Goal: Task Accomplishment & Management: Manage account settings

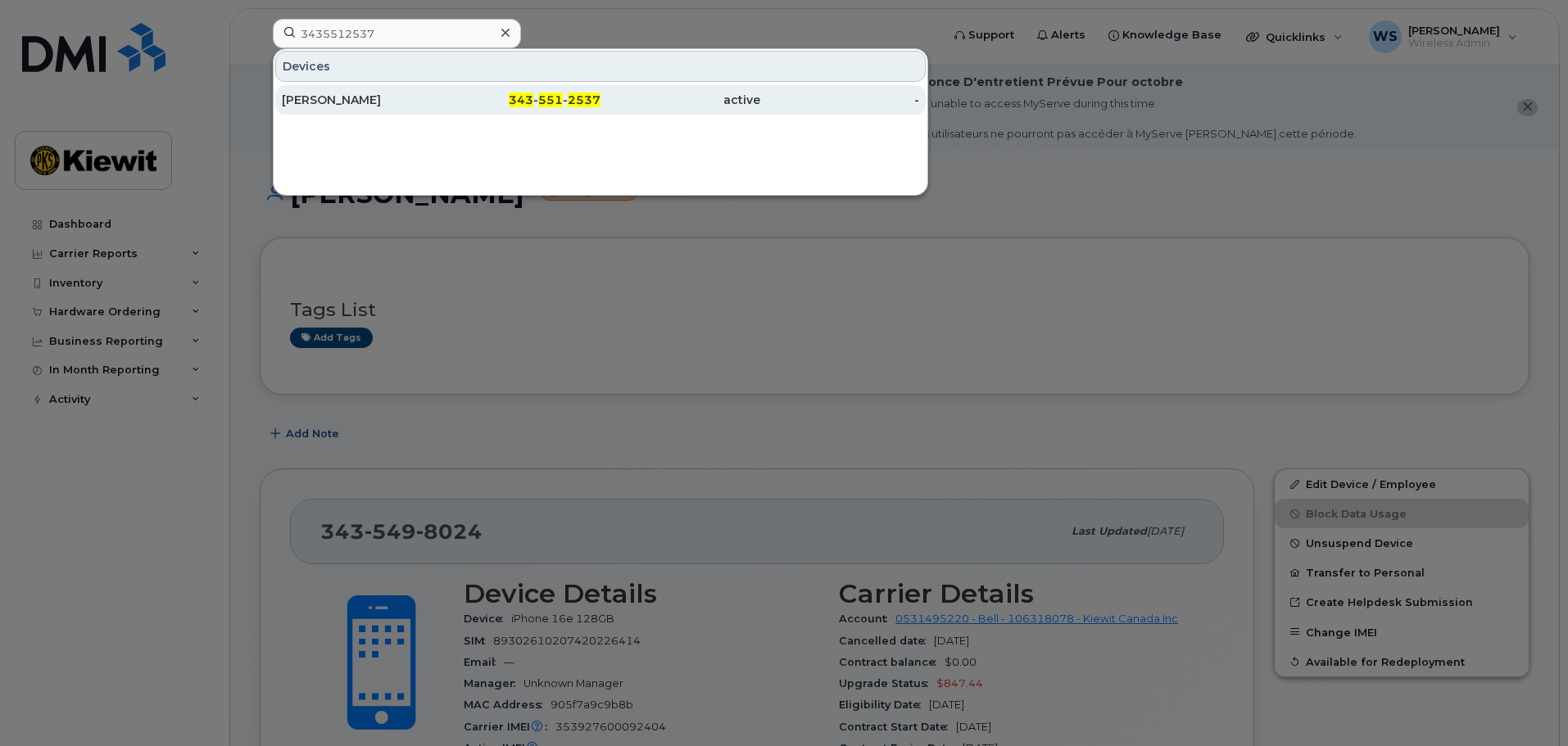
type input "3435512537"
click at [606, 98] on div "active" at bounding box center [680, 99] width 160 height 16
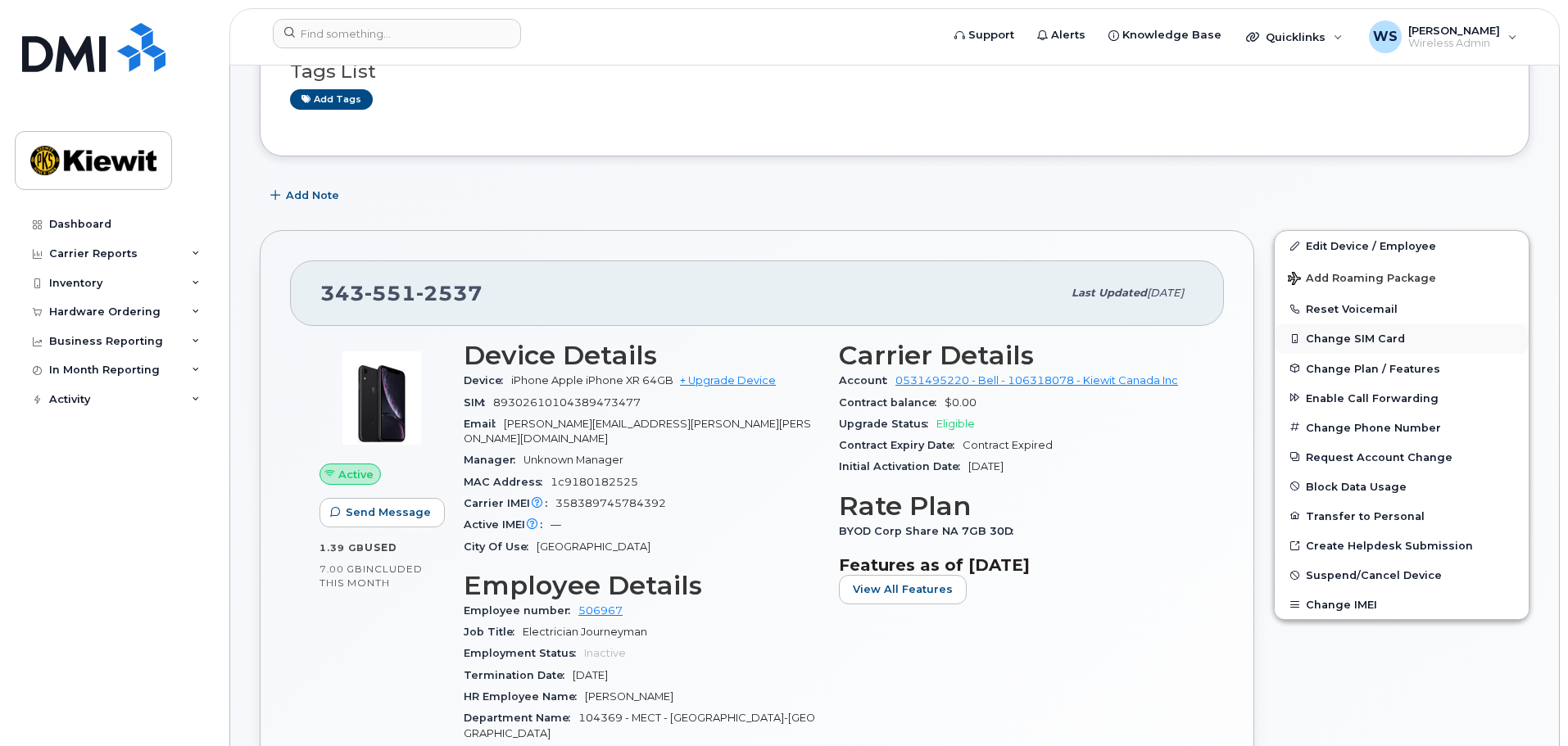
scroll to position [246, 0]
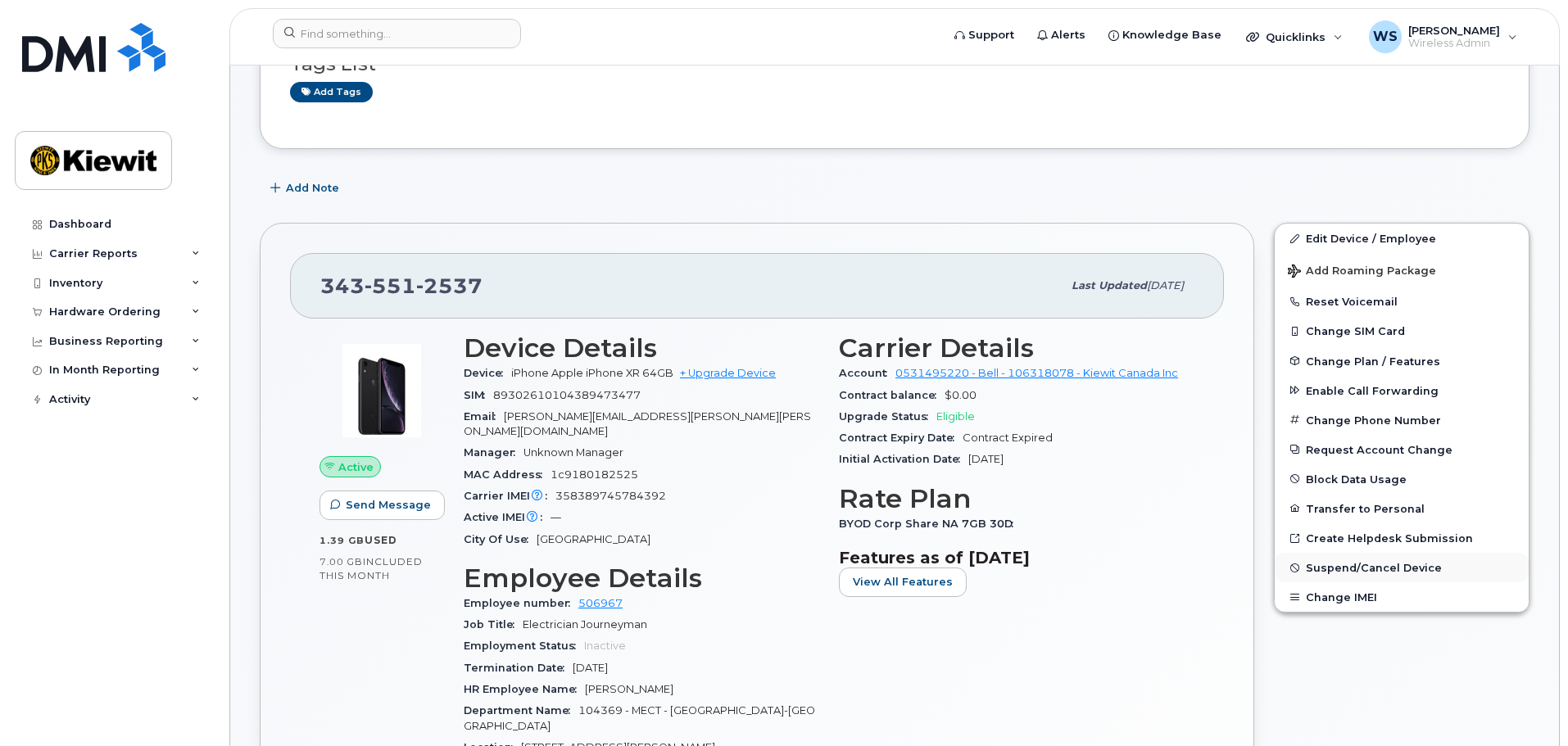
click at [1385, 571] on span "Suspend/Cancel Device" at bounding box center [1373, 568] width 136 height 12
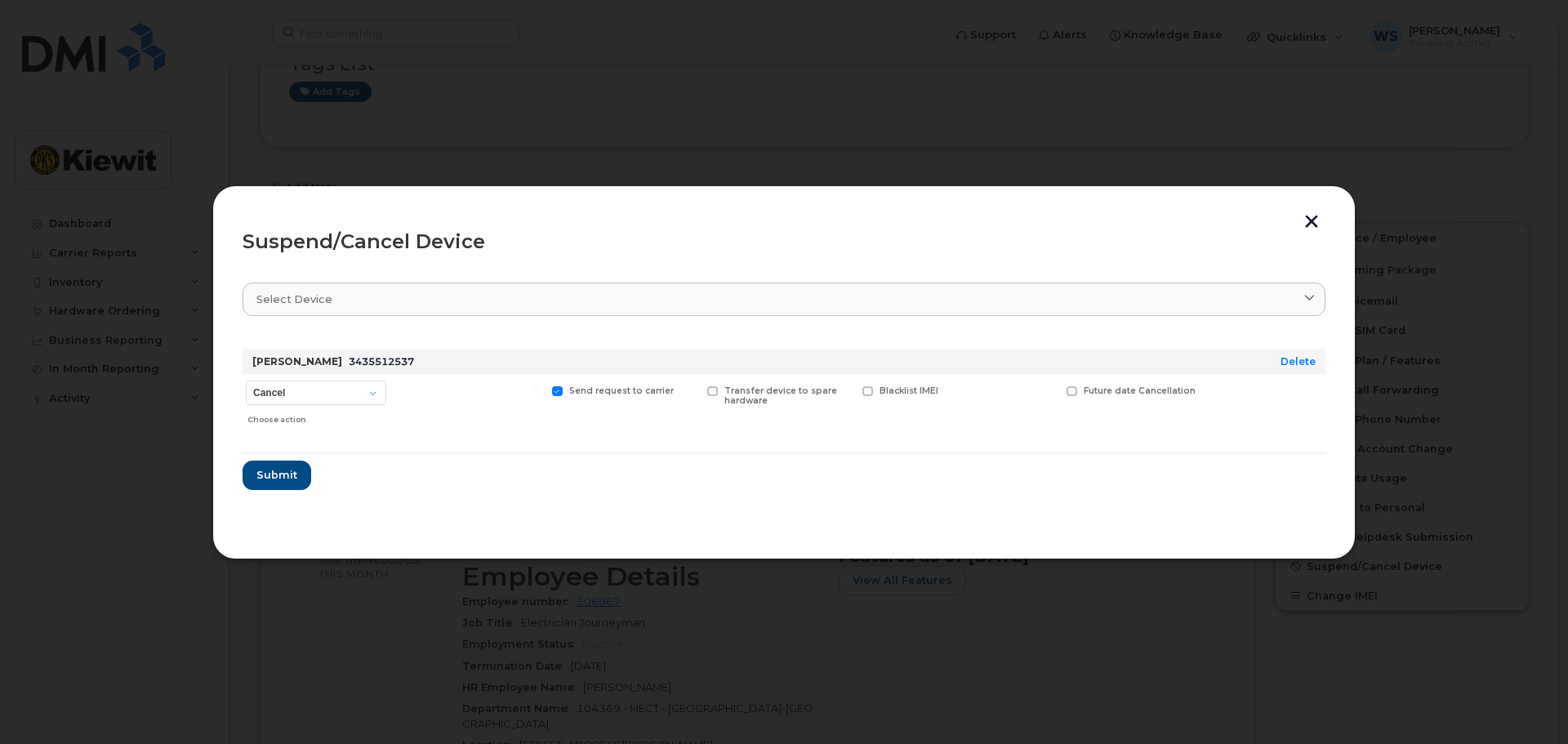
click at [316, 380] on div "Cancel Suspend - Extend Suspension Suspend - Reduced Rate Suspend - Full Rate S…" at bounding box center [316, 403] width 147 height 58
click at [316, 388] on select "Cancel Suspend - Extend Suspension Suspend - Reduced Rate Suspend - Full Rate S…" at bounding box center [316, 392] width 140 height 25
select select "[object Object]"
click at [246, 381] on select "Cancel Suspend - Extend Suspension Suspend - Reduced Rate Suspend - Full Rate S…" at bounding box center [316, 392] width 140 height 25
click at [338, 398] on select "Cancel Suspend - Extend Suspension Suspend - Reduced Rate Suspend - Full Rate S…" at bounding box center [316, 392] width 140 height 25
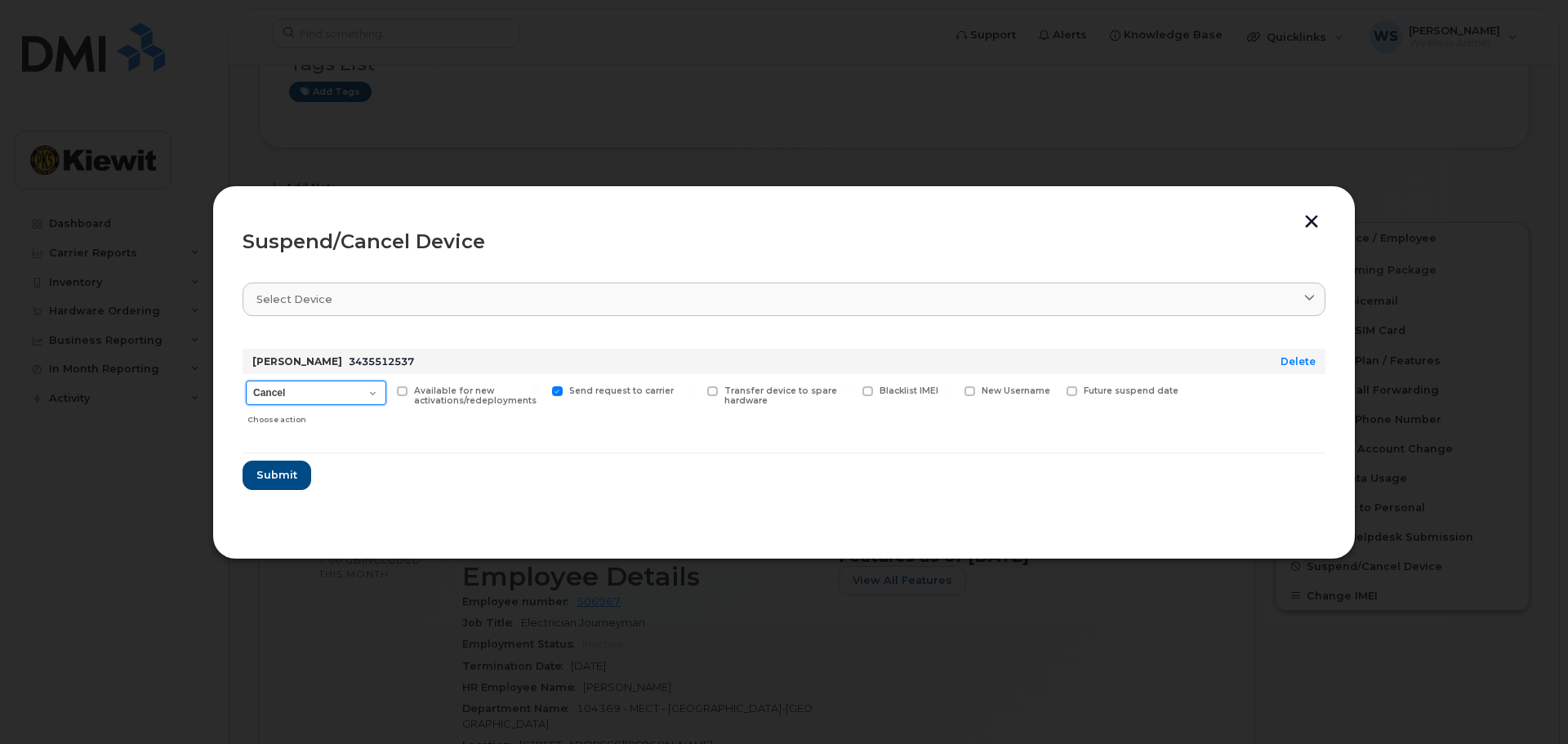
click at [246, 381] on select "Cancel Suspend - Extend Suspension Suspend - Reduced Rate Suspend - Full Rate S…" at bounding box center [316, 392] width 140 height 25
click at [283, 472] on span "Submit" at bounding box center [276, 475] width 41 height 15
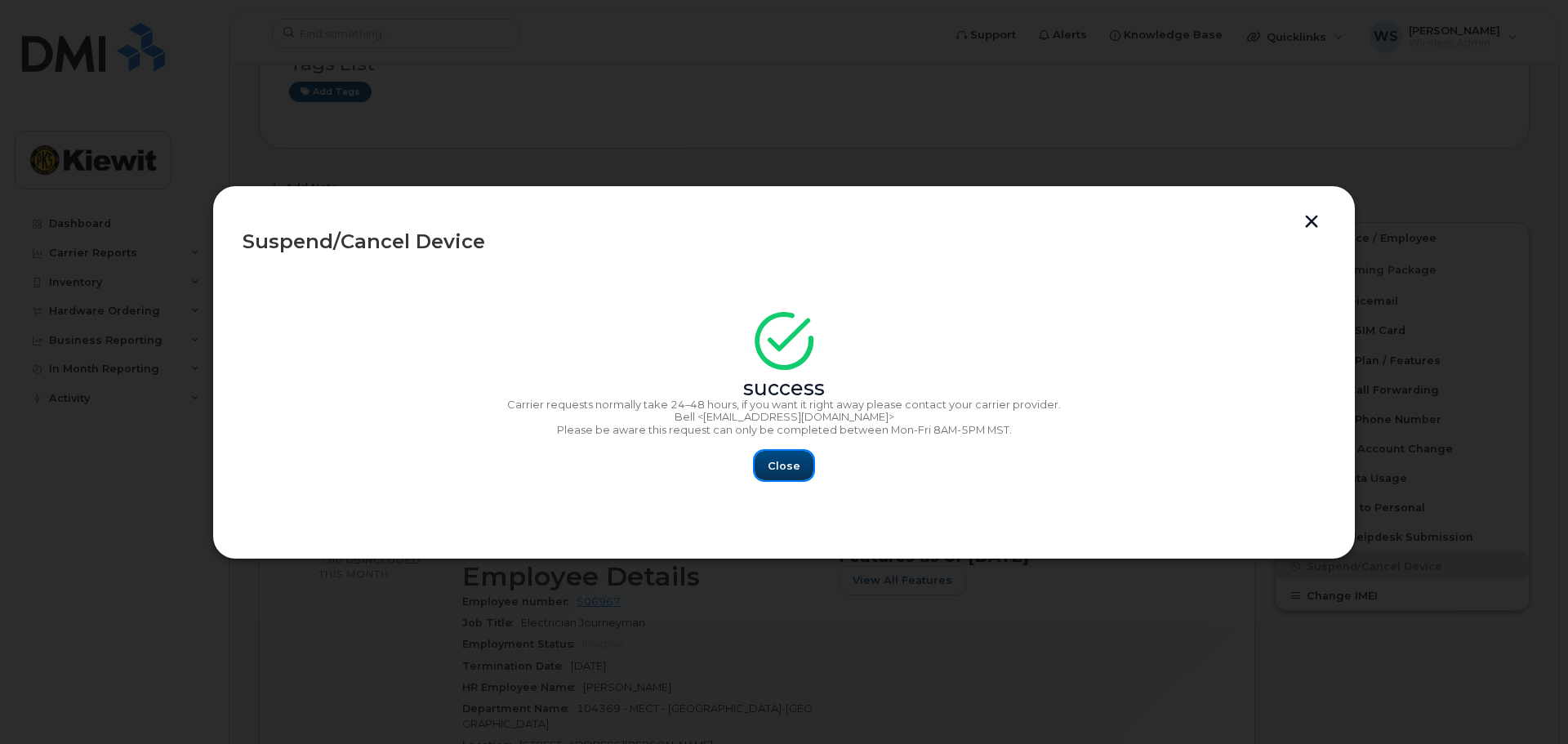
click at [774, 466] on span "Close" at bounding box center [784, 466] width 32 height 15
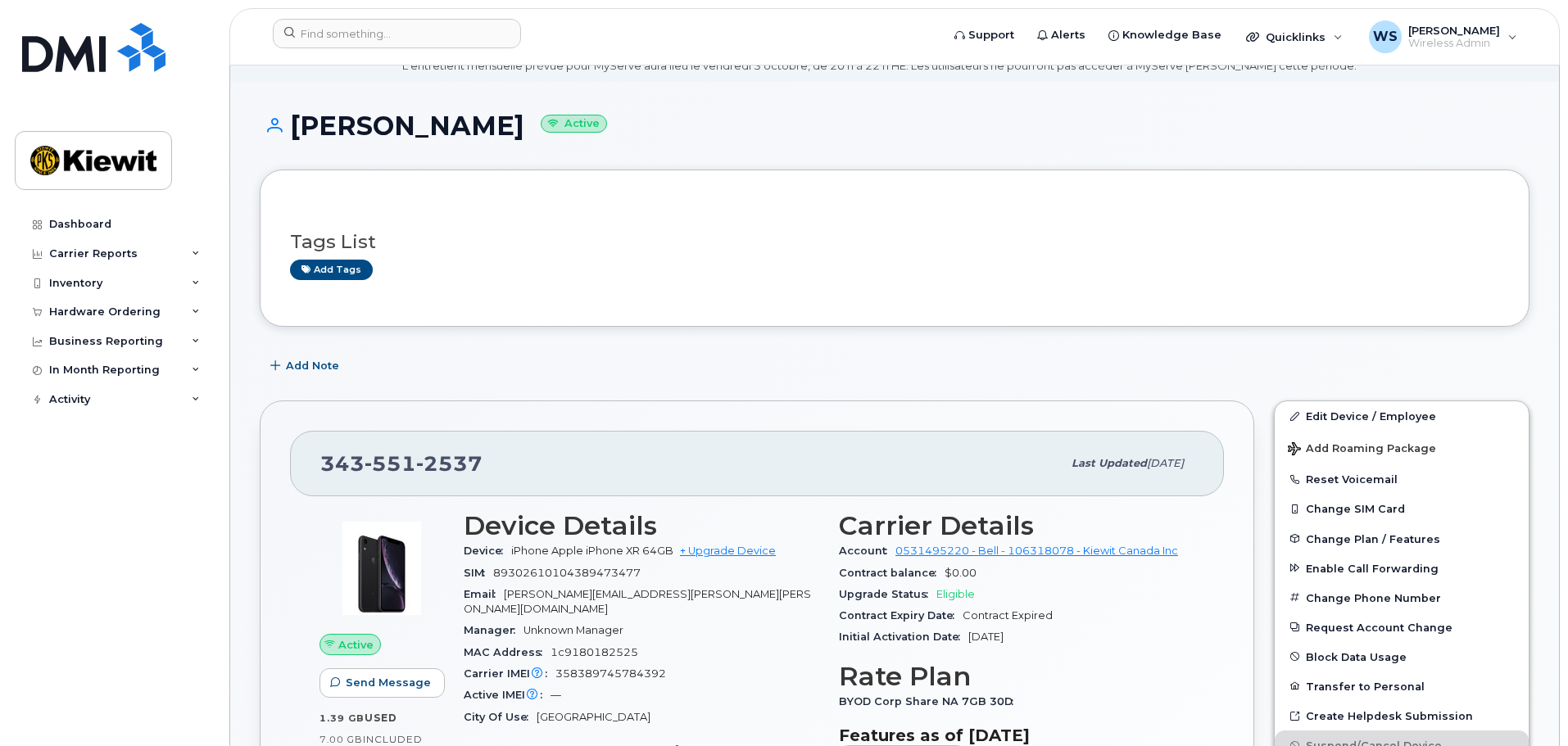
scroll to position [0, 0]
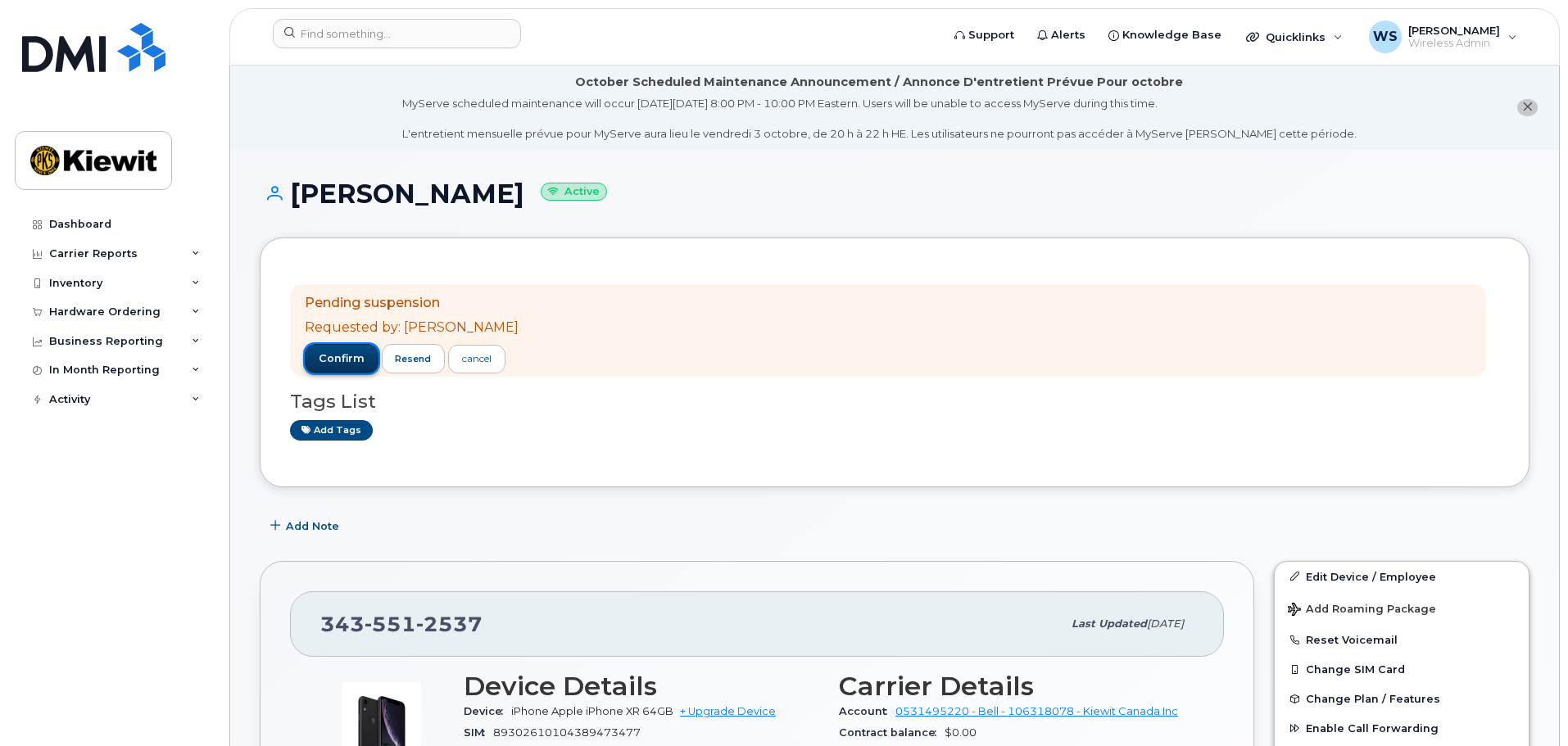
click at [326, 357] on span "confirm" at bounding box center [342, 358] width 46 height 15
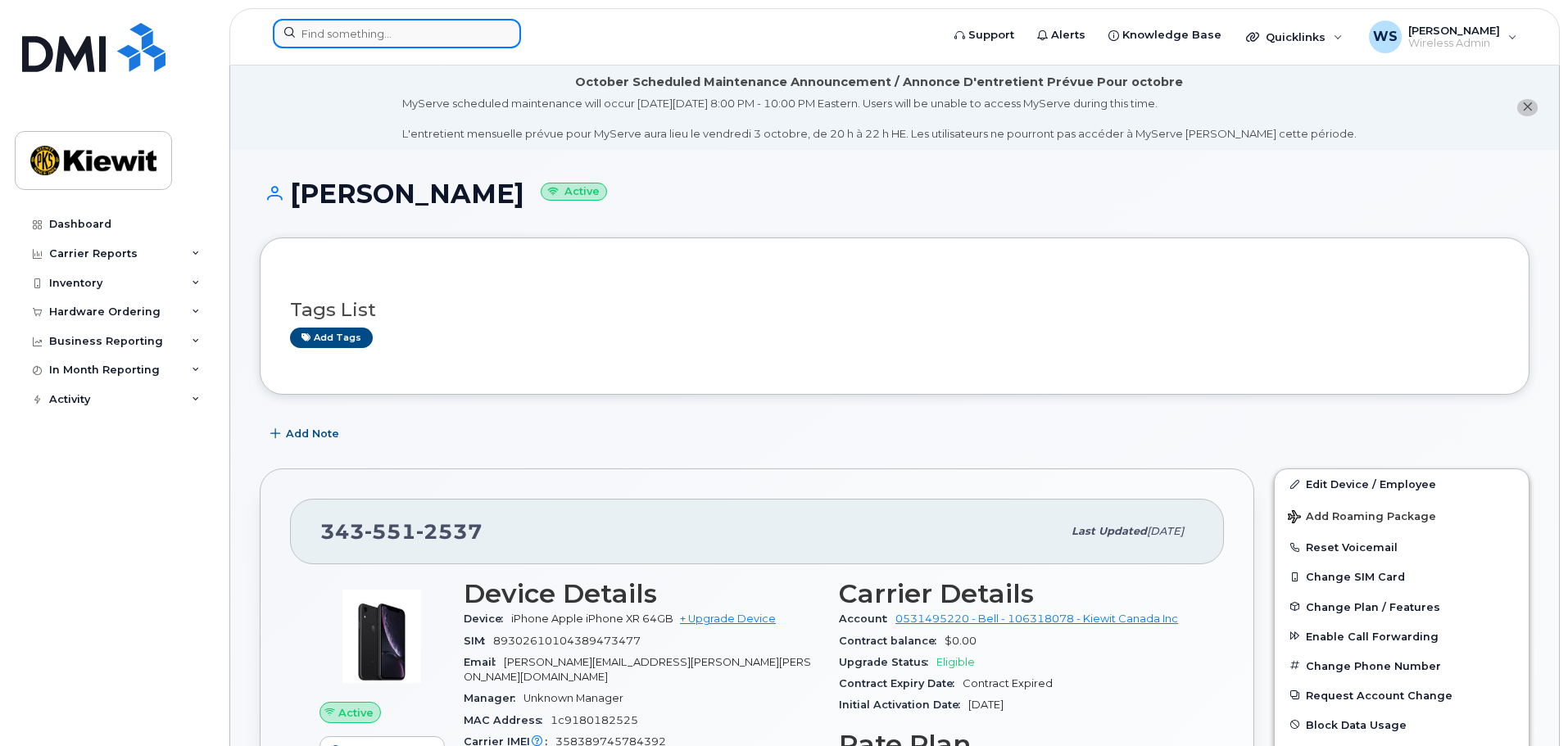
click at [391, 44] on input at bounding box center [396, 33] width 249 height 30
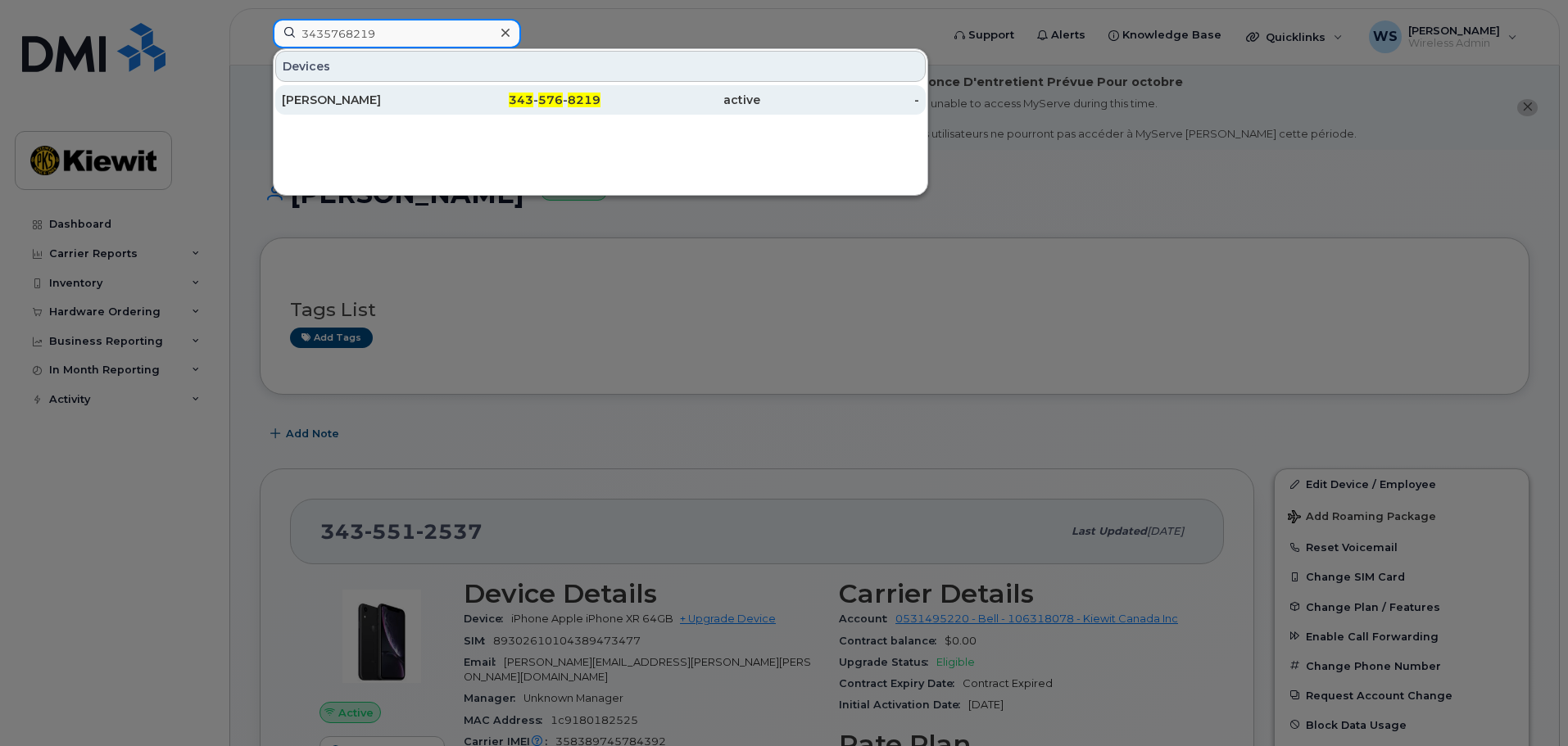
type input "3435768219"
click at [413, 98] on div "[PERSON_NAME]" at bounding box center [361, 99] width 160 height 16
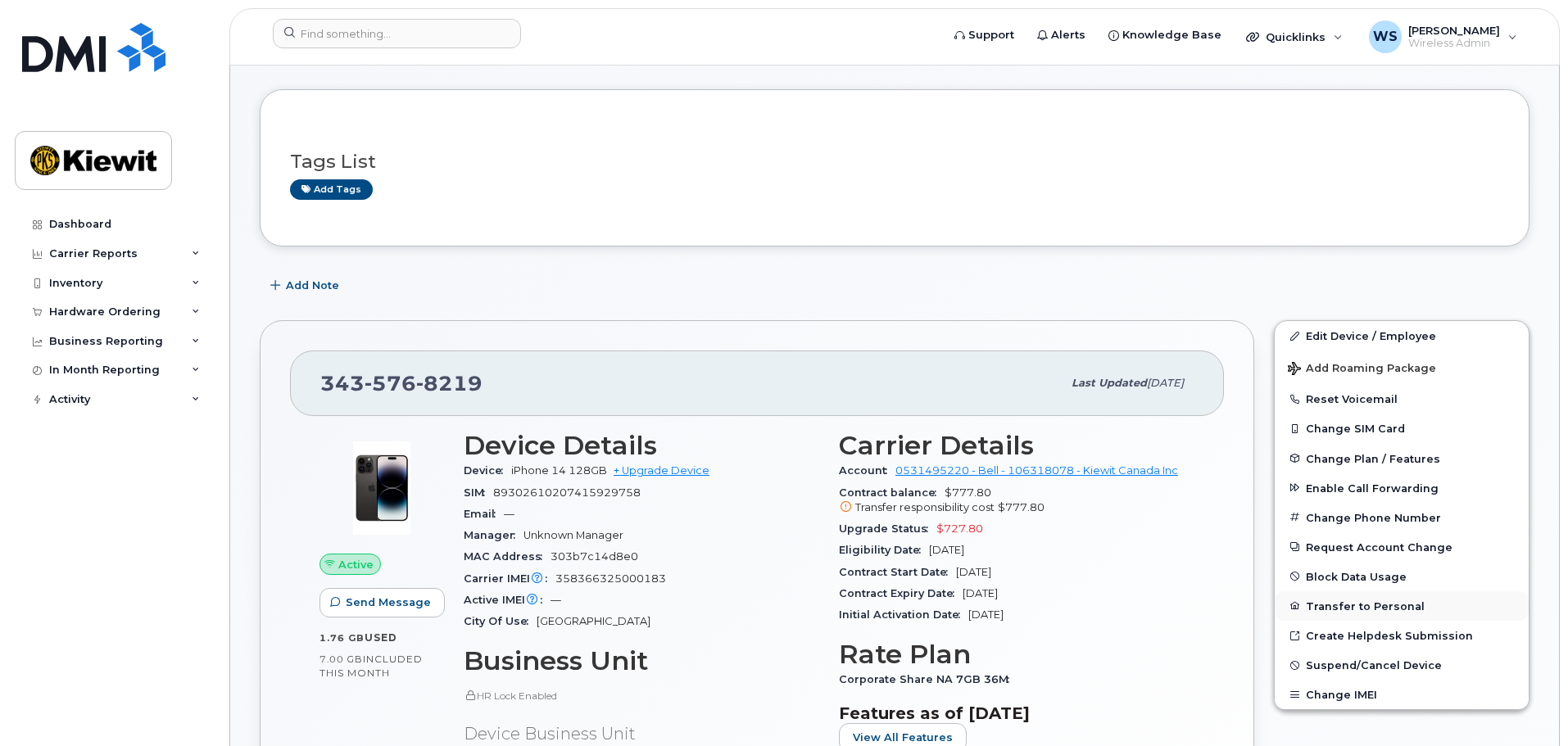
scroll to position [164, 0]
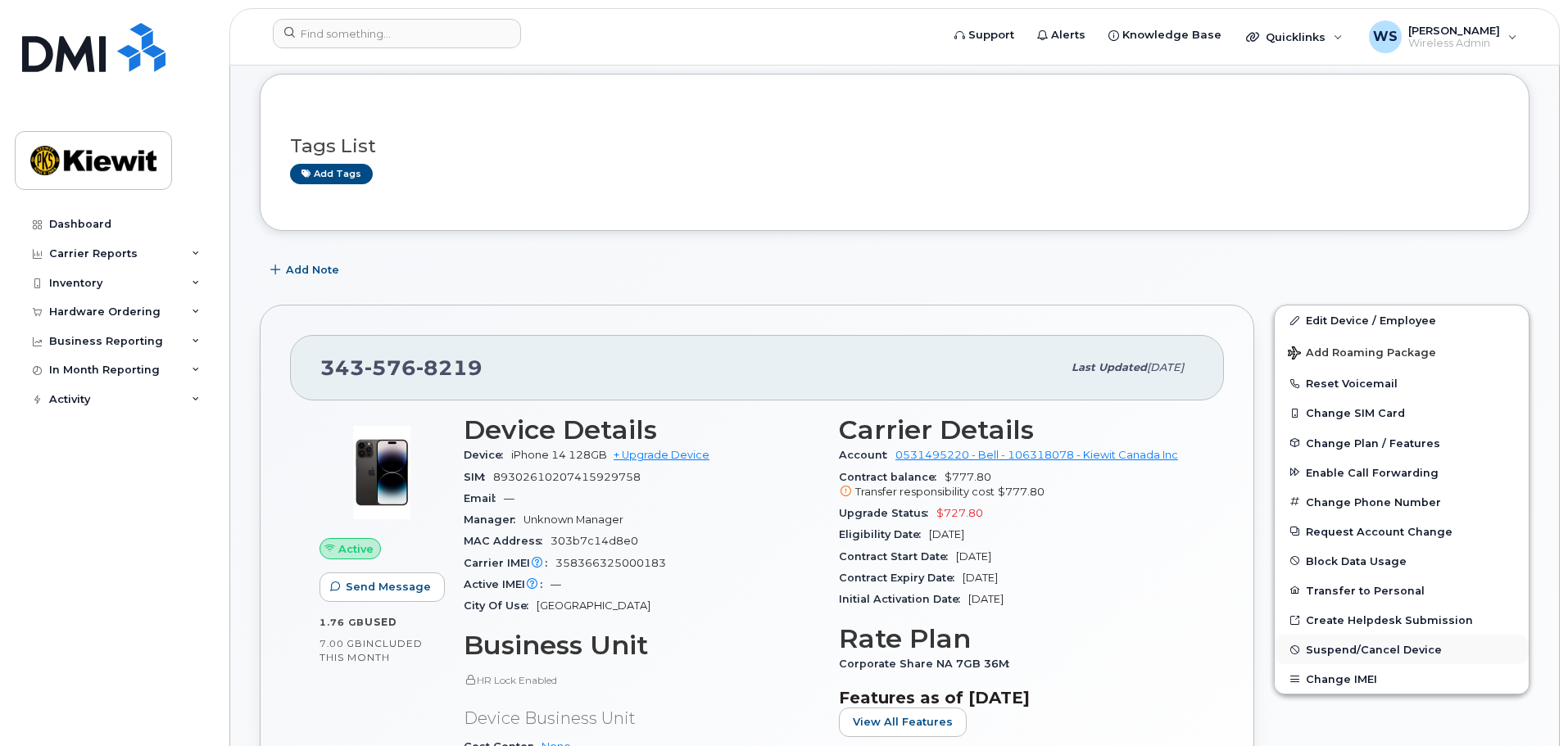
click at [1383, 653] on span "Suspend/Cancel Device" at bounding box center [1373, 650] width 136 height 12
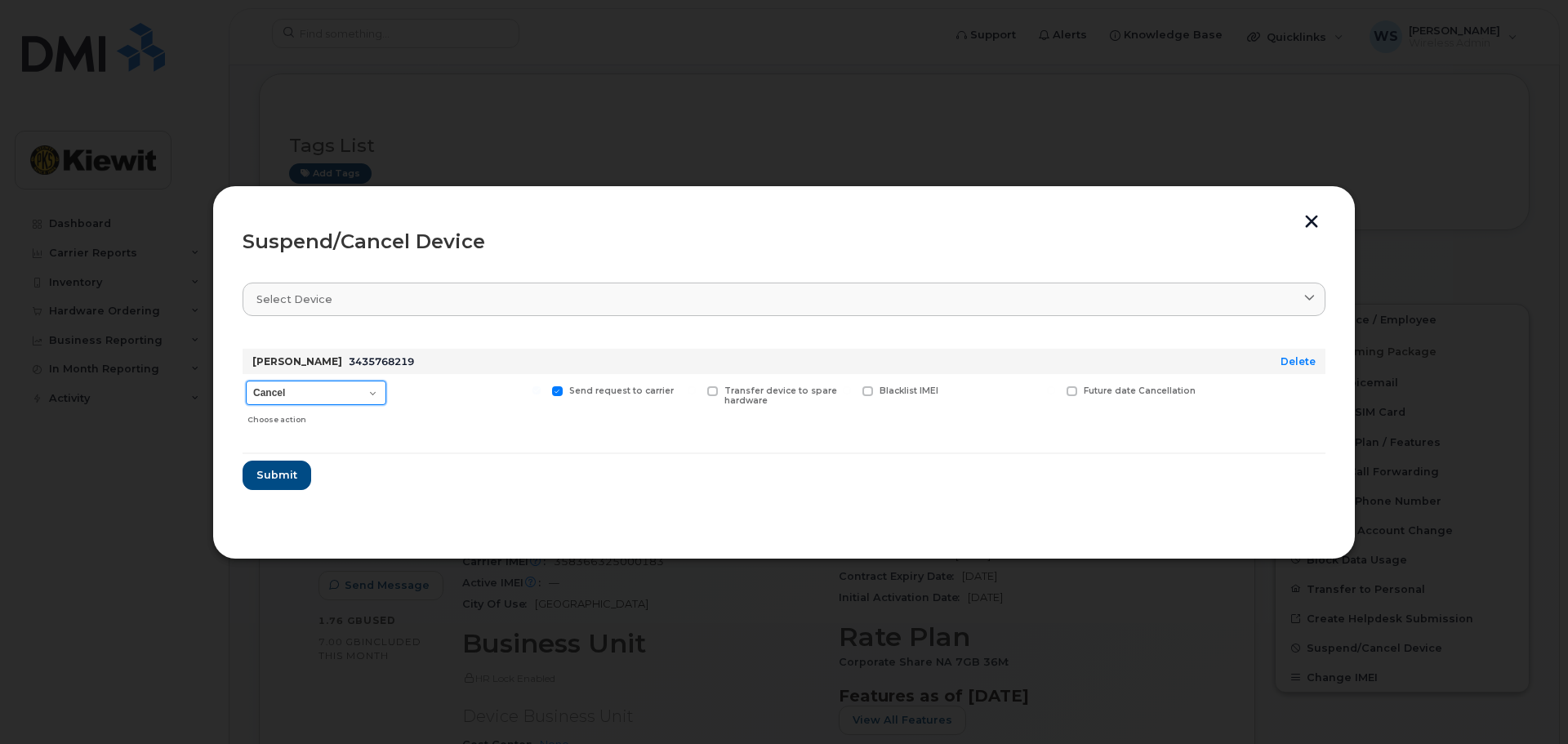
click at [349, 400] on select "Cancel Suspend - Extend Suspension Suspend - Reduced Rate Suspend - Full Rate S…" at bounding box center [316, 392] width 140 height 25
select select "[object Object]"
click at [246, 381] on select "Cancel Suspend - Extend Suspension Suspend - Reduced Rate Suspend - Full Rate S…" at bounding box center [316, 392] width 140 height 25
click at [266, 476] on span "Submit" at bounding box center [276, 475] width 41 height 15
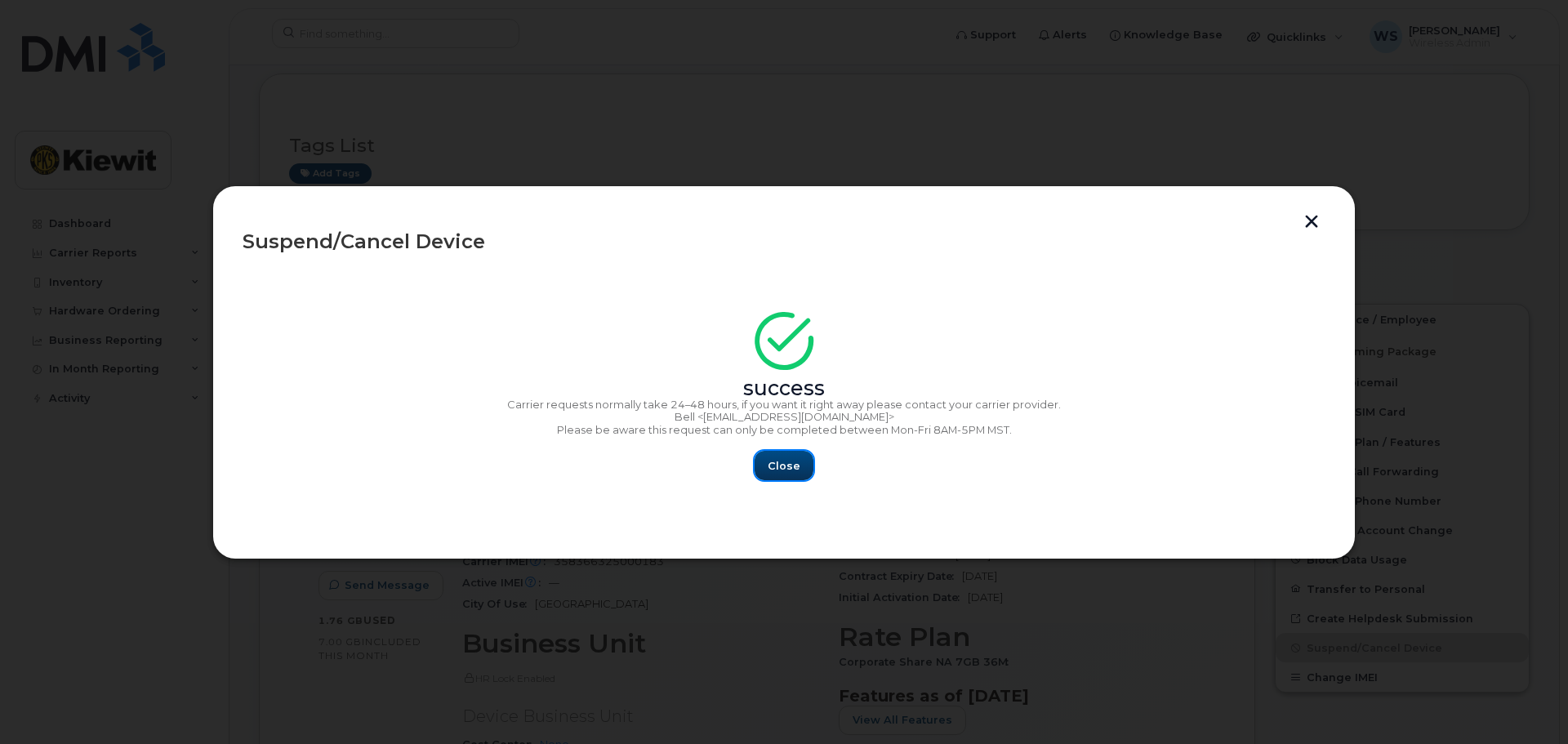
click at [774, 454] on button "Close" at bounding box center [783, 466] width 59 height 30
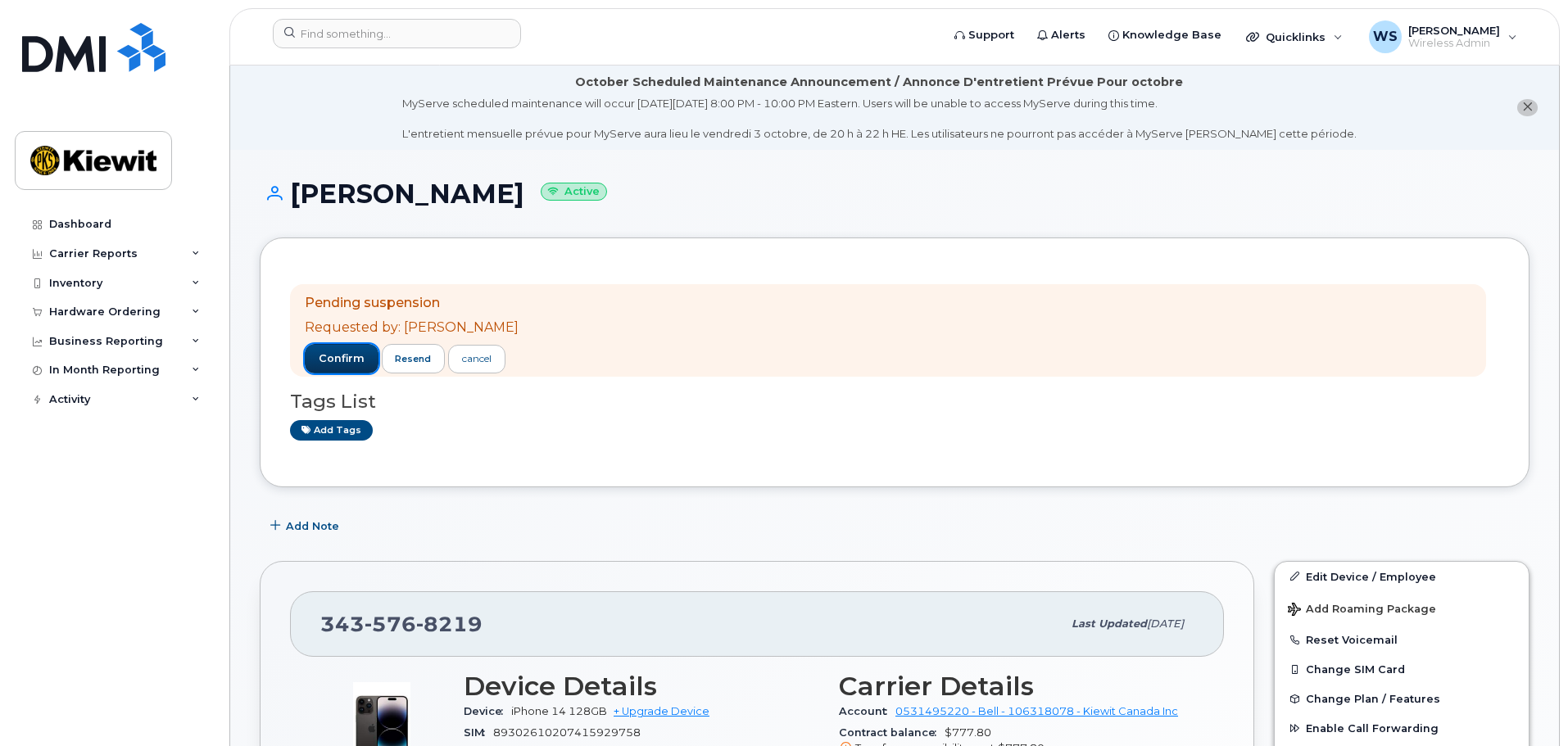
click at [316, 348] on button "confirm" at bounding box center [342, 358] width 73 height 30
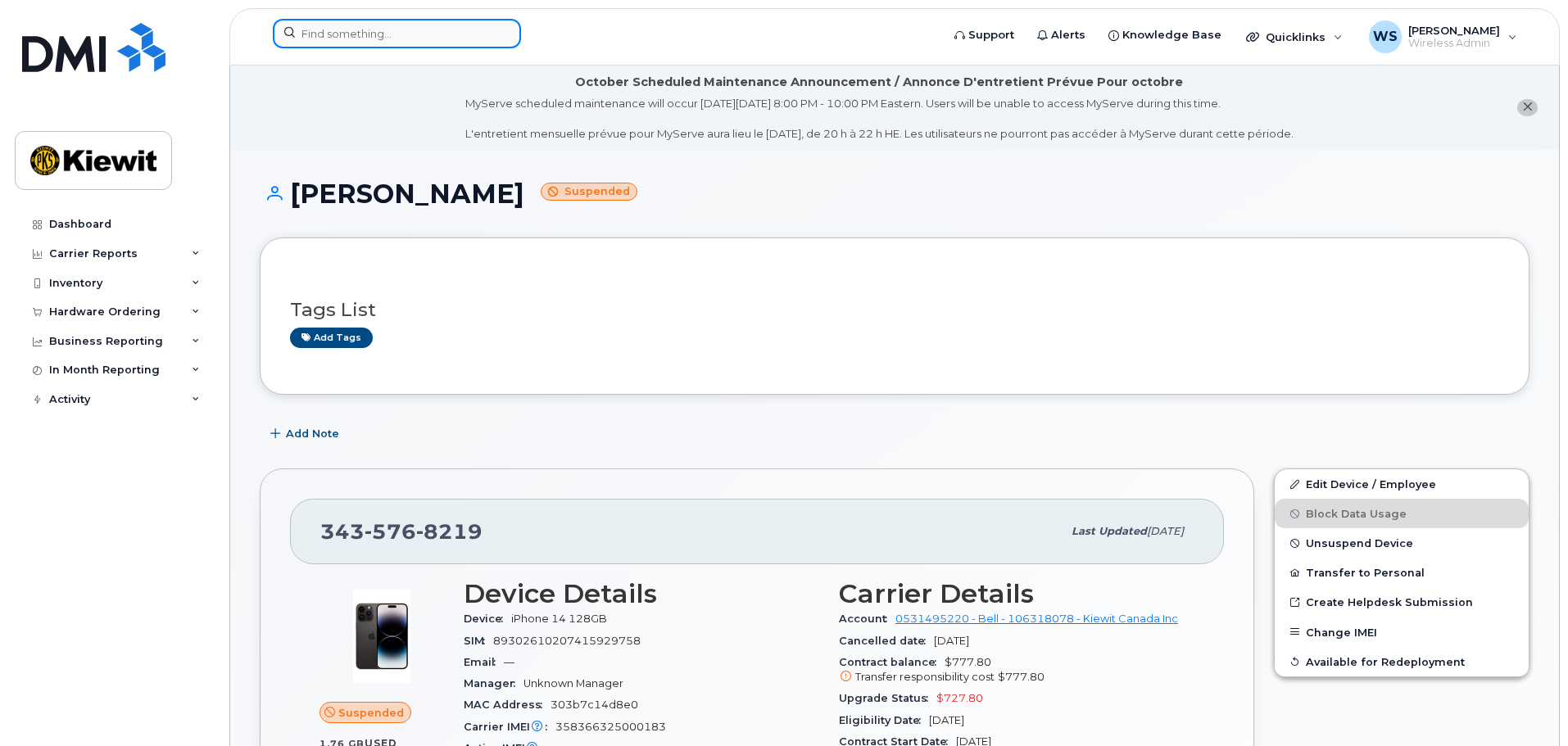
click at [476, 35] on input at bounding box center [396, 33] width 249 height 30
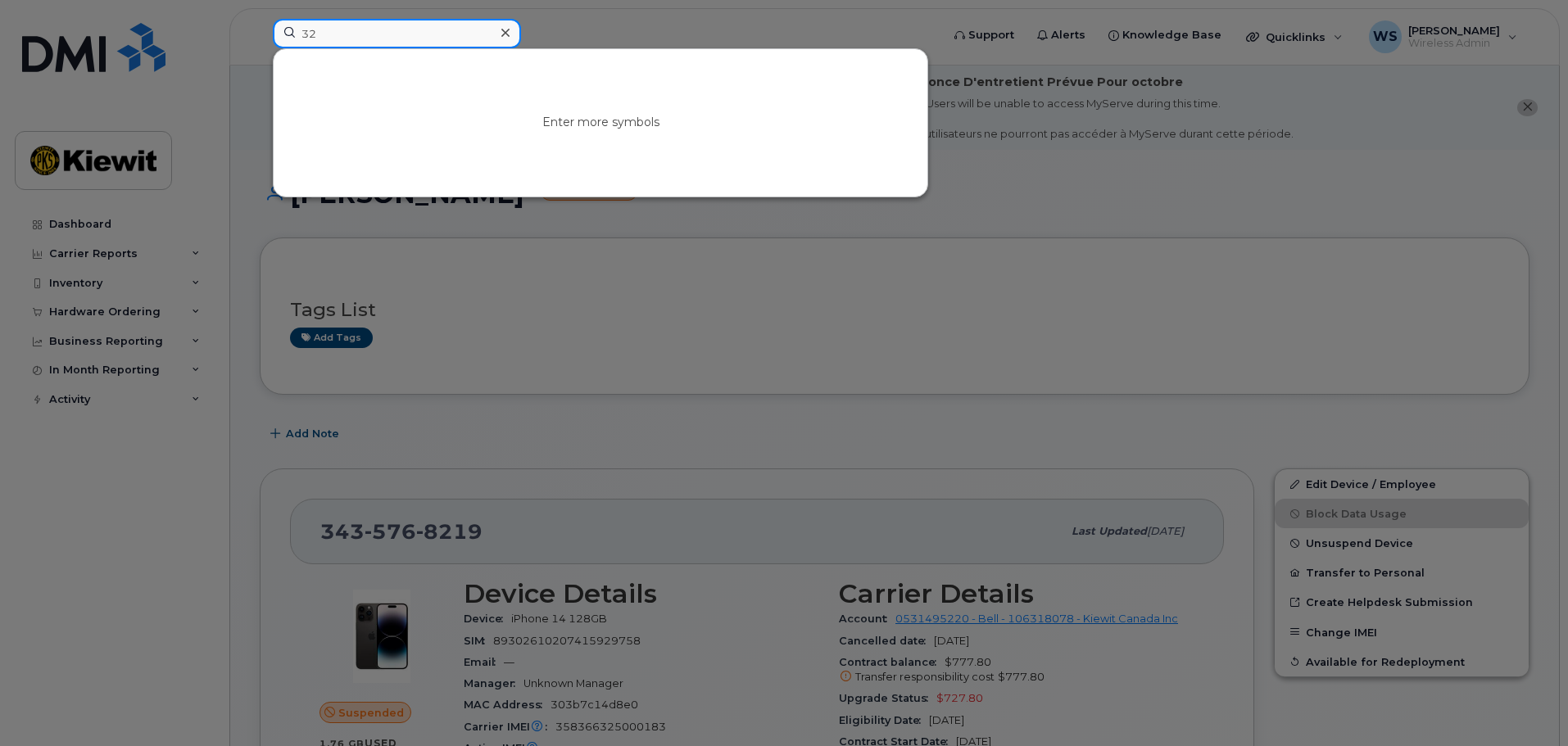
type input "3"
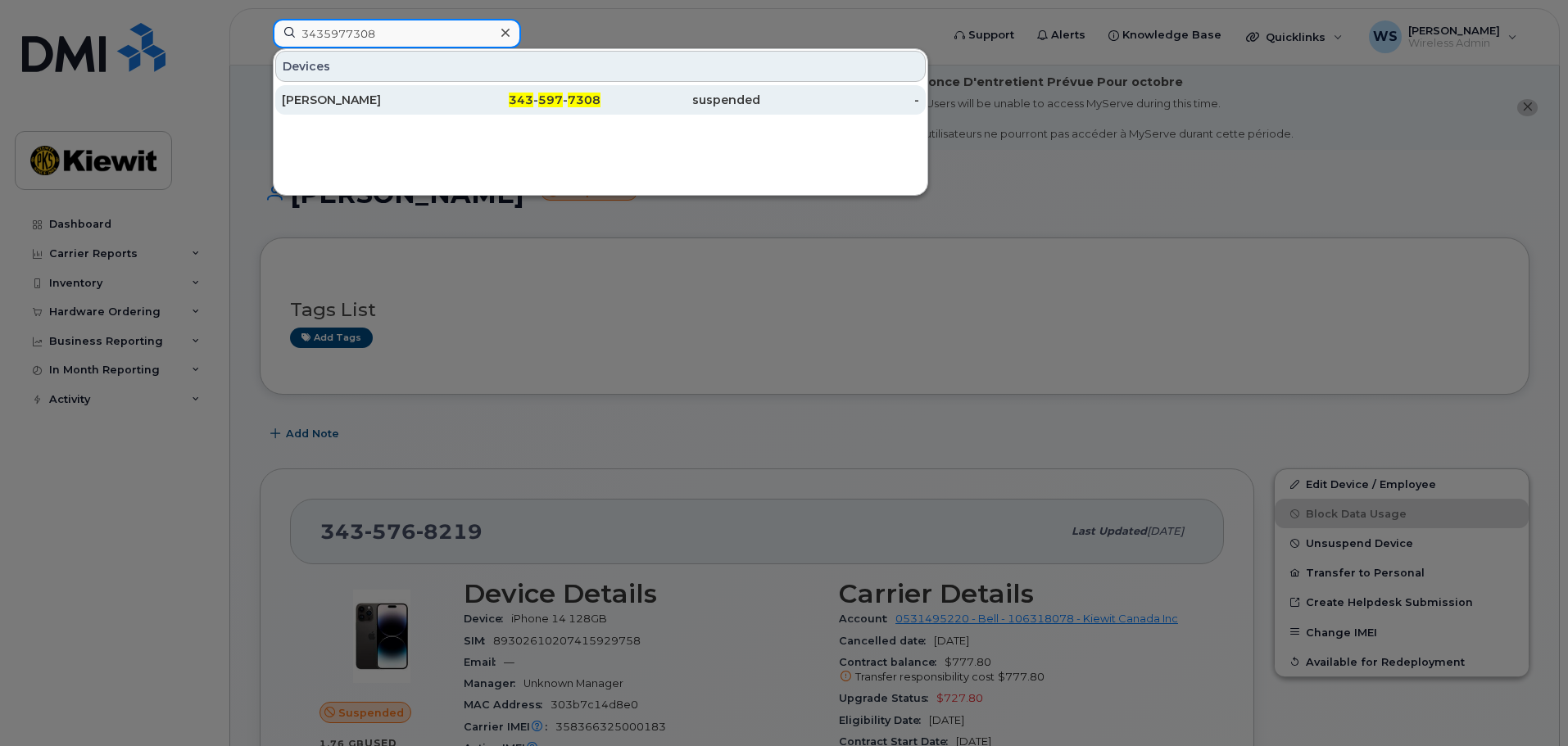
type input "3435977308"
click at [499, 102] on div "343 - 597 - 7308" at bounding box center [521, 99] width 160 height 16
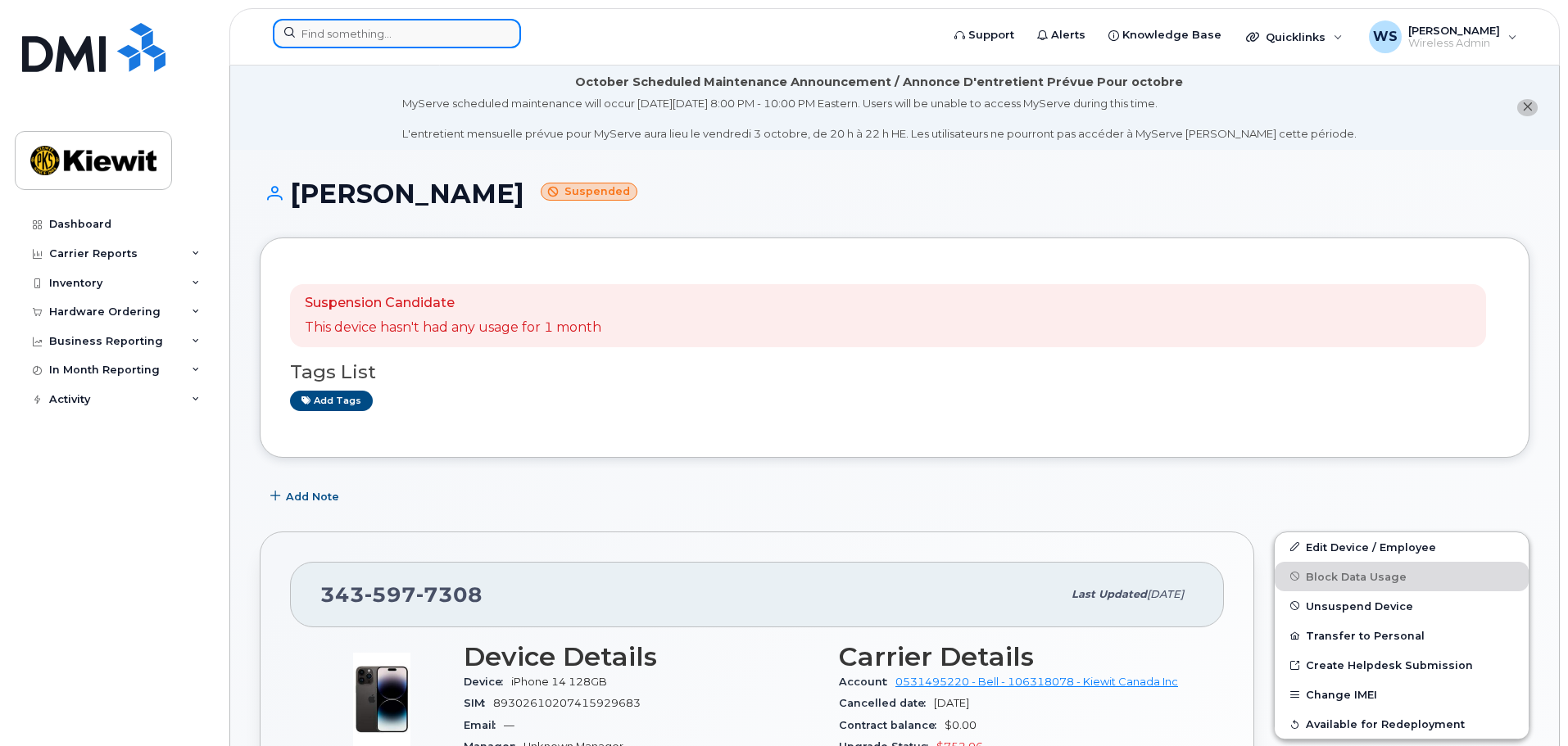
click at [372, 38] on input at bounding box center [396, 33] width 249 height 30
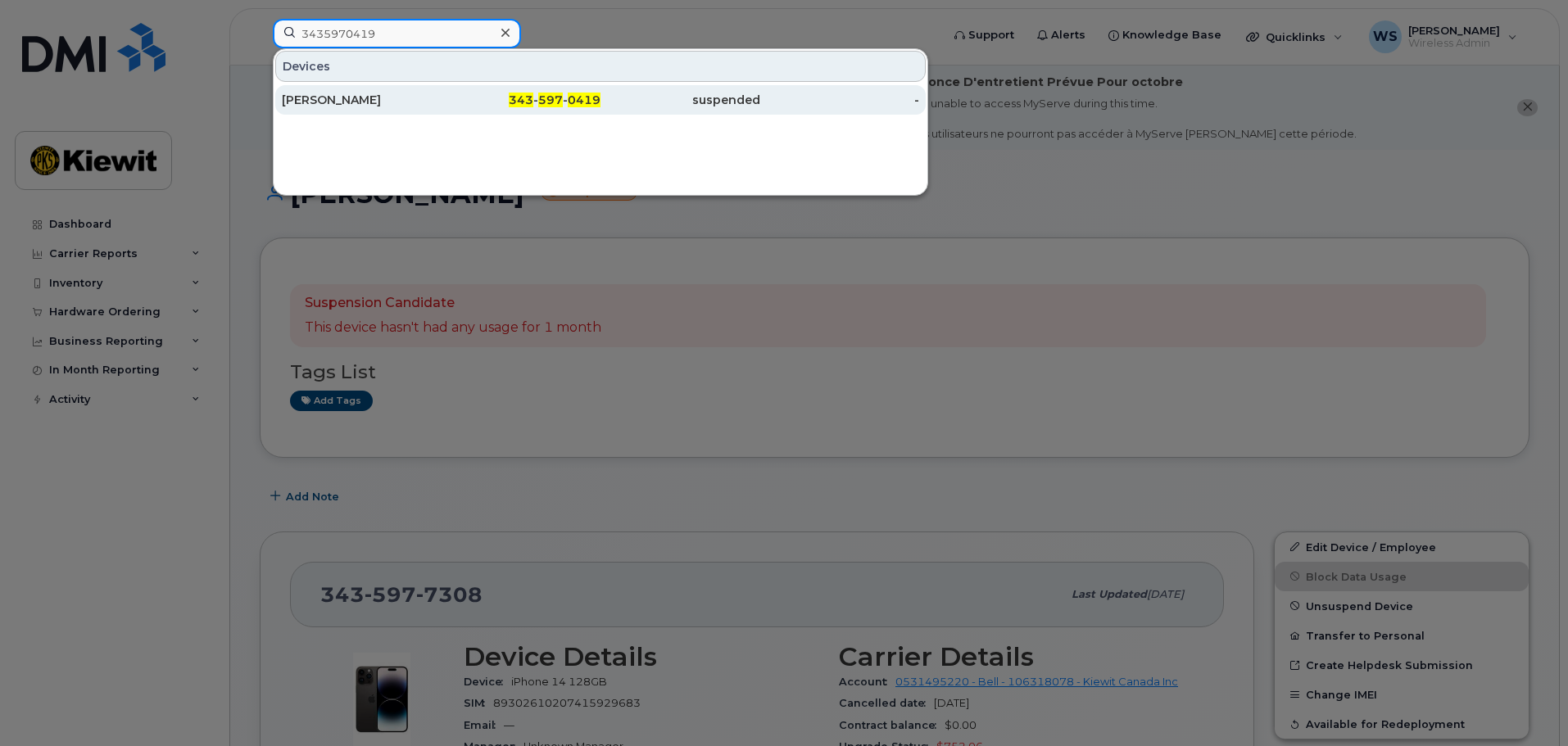
type input "3435970419"
click at [395, 98] on div "[PERSON_NAME]" at bounding box center [361, 99] width 160 height 16
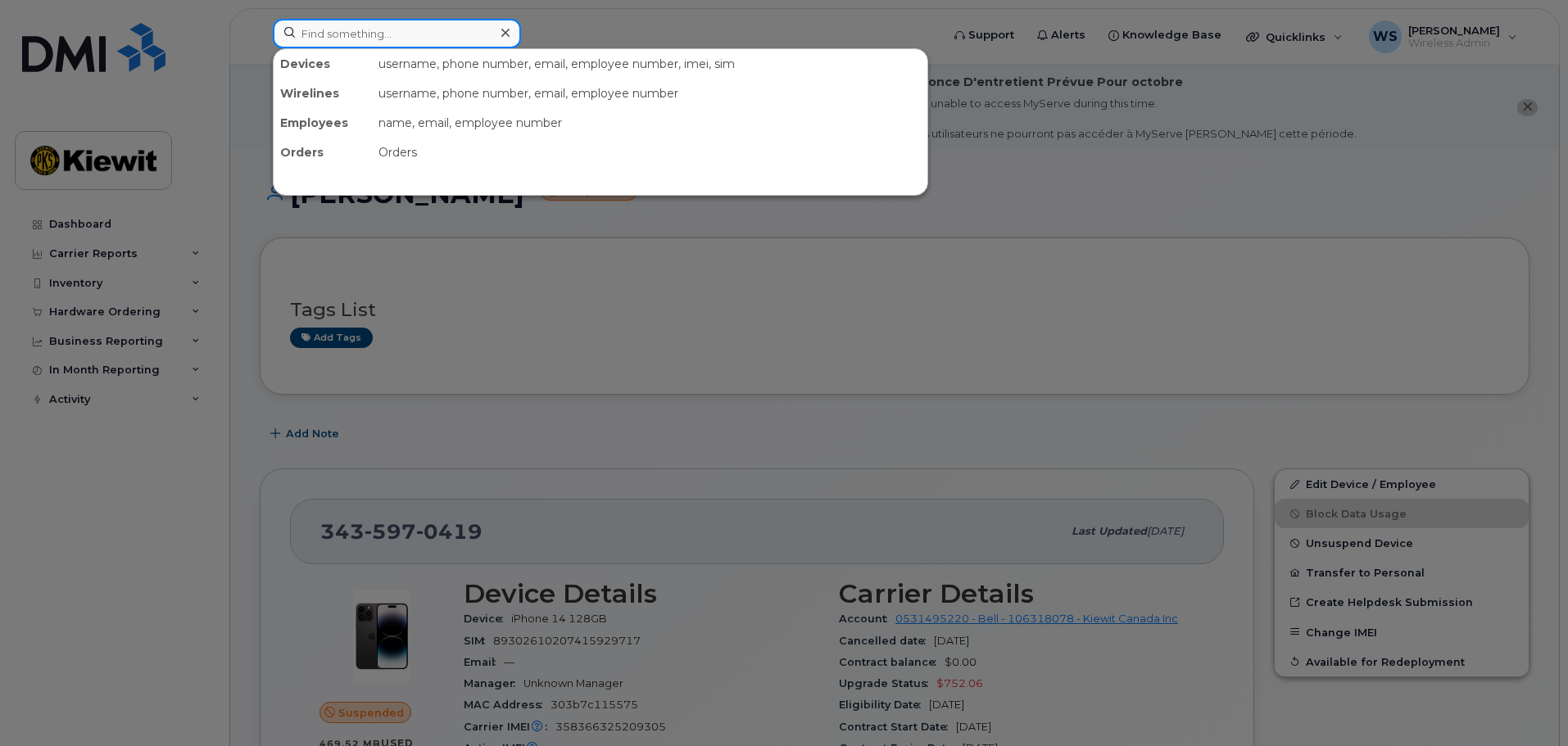
click at [396, 41] on input at bounding box center [396, 33] width 249 height 30
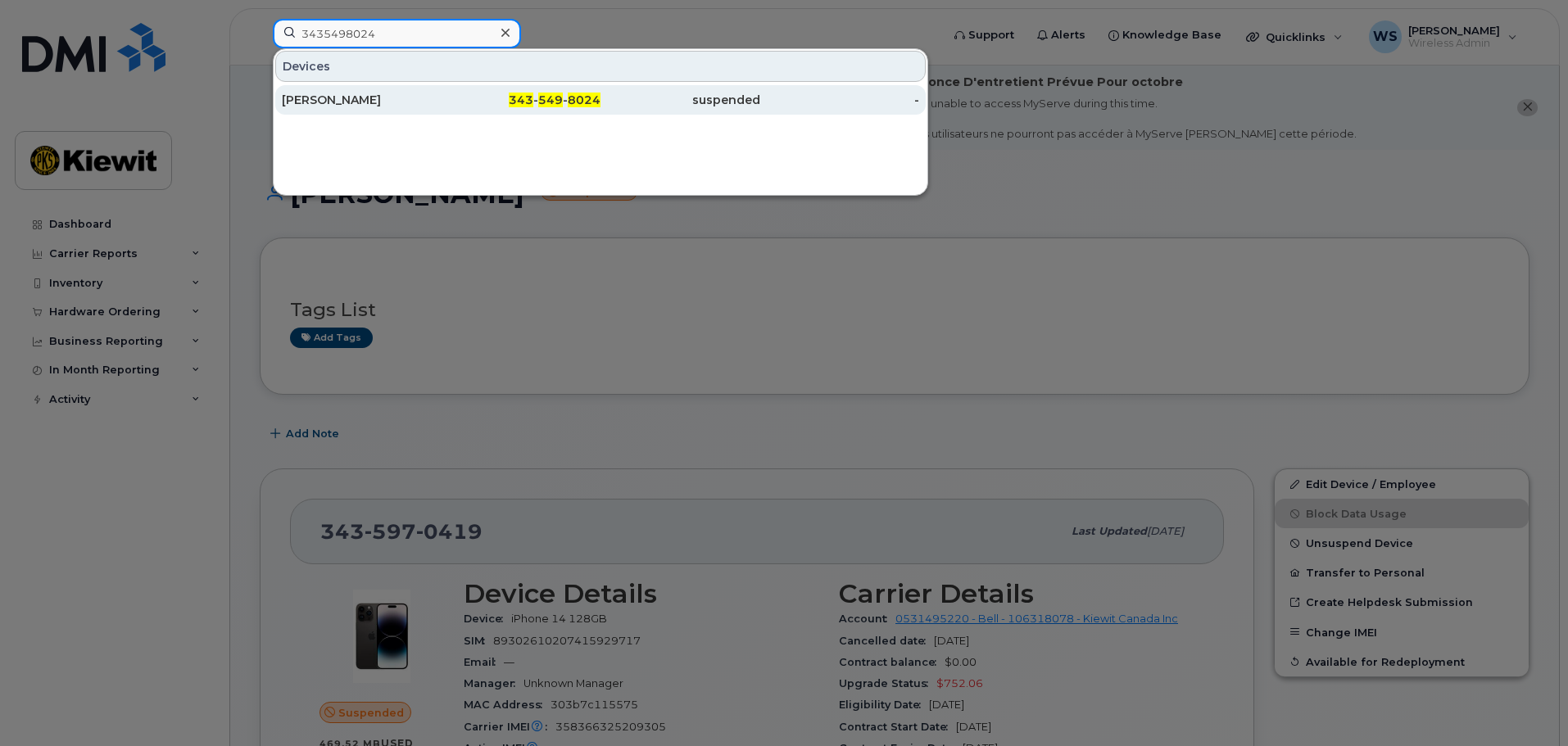
type input "3435498024"
click at [447, 113] on div "343 - 549 - 8024" at bounding box center [521, 100] width 160 height 30
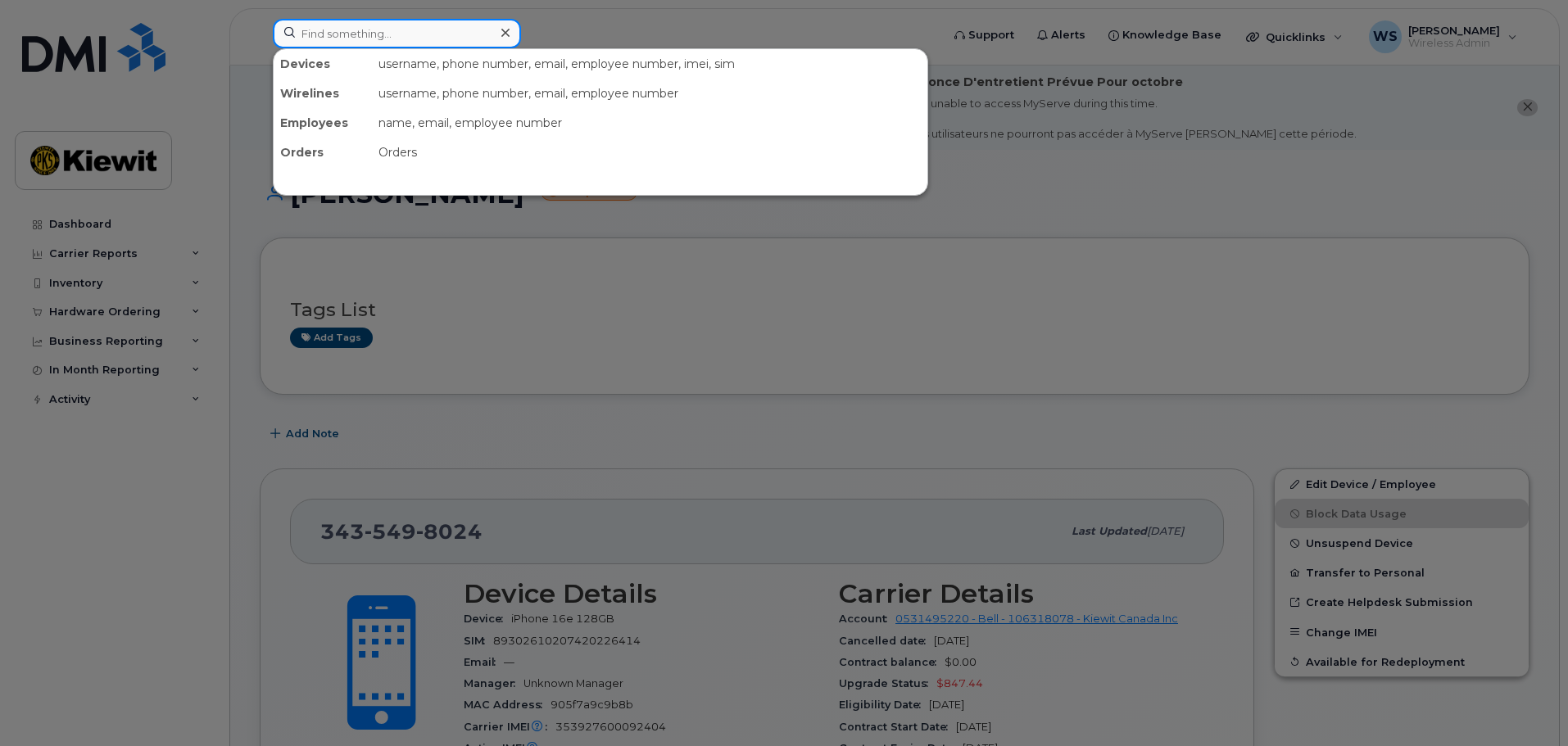
click at [359, 26] on input at bounding box center [396, 33] width 249 height 30
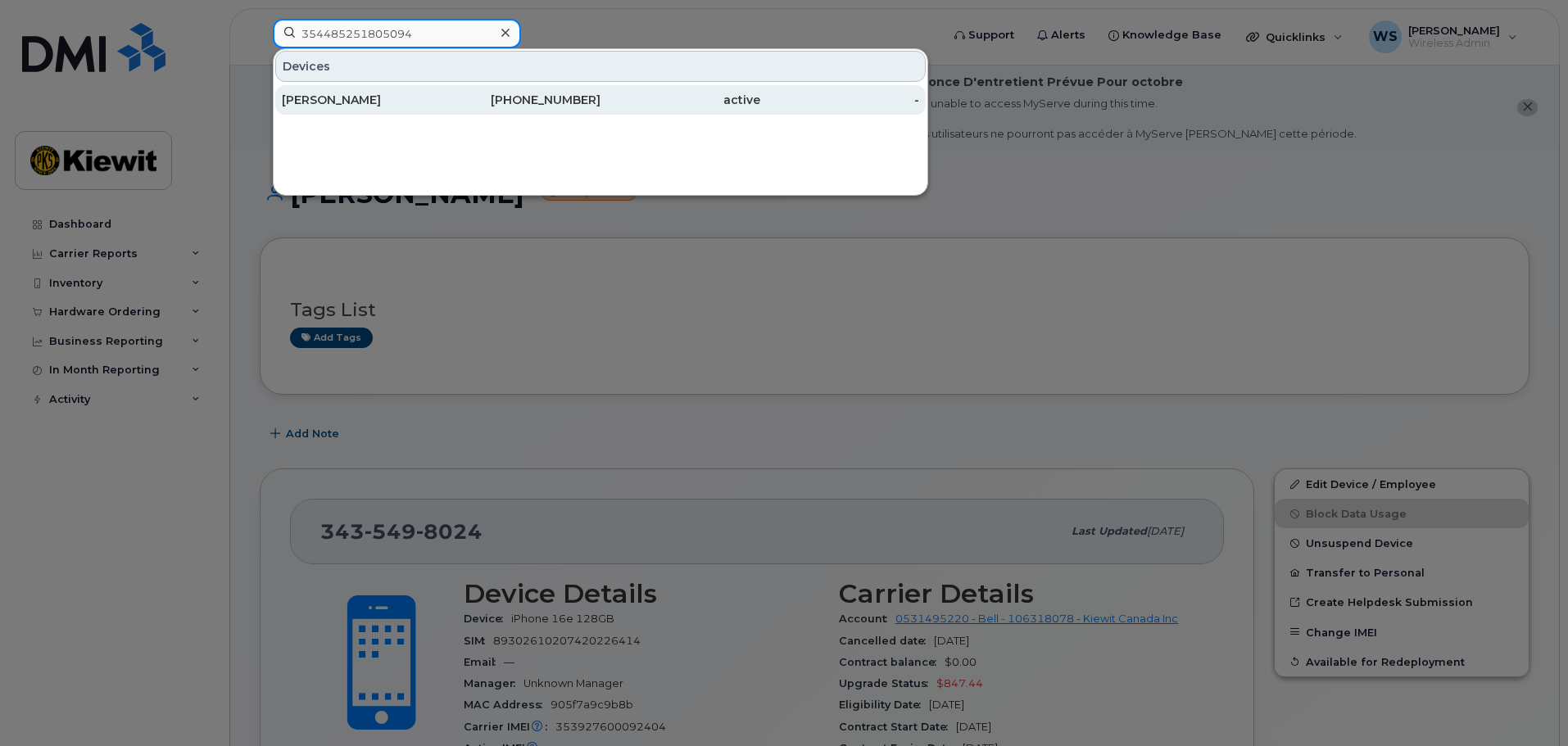
type input "354485251805094"
click at [417, 102] on div "[PERSON_NAME]" at bounding box center [361, 99] width 160 height 16
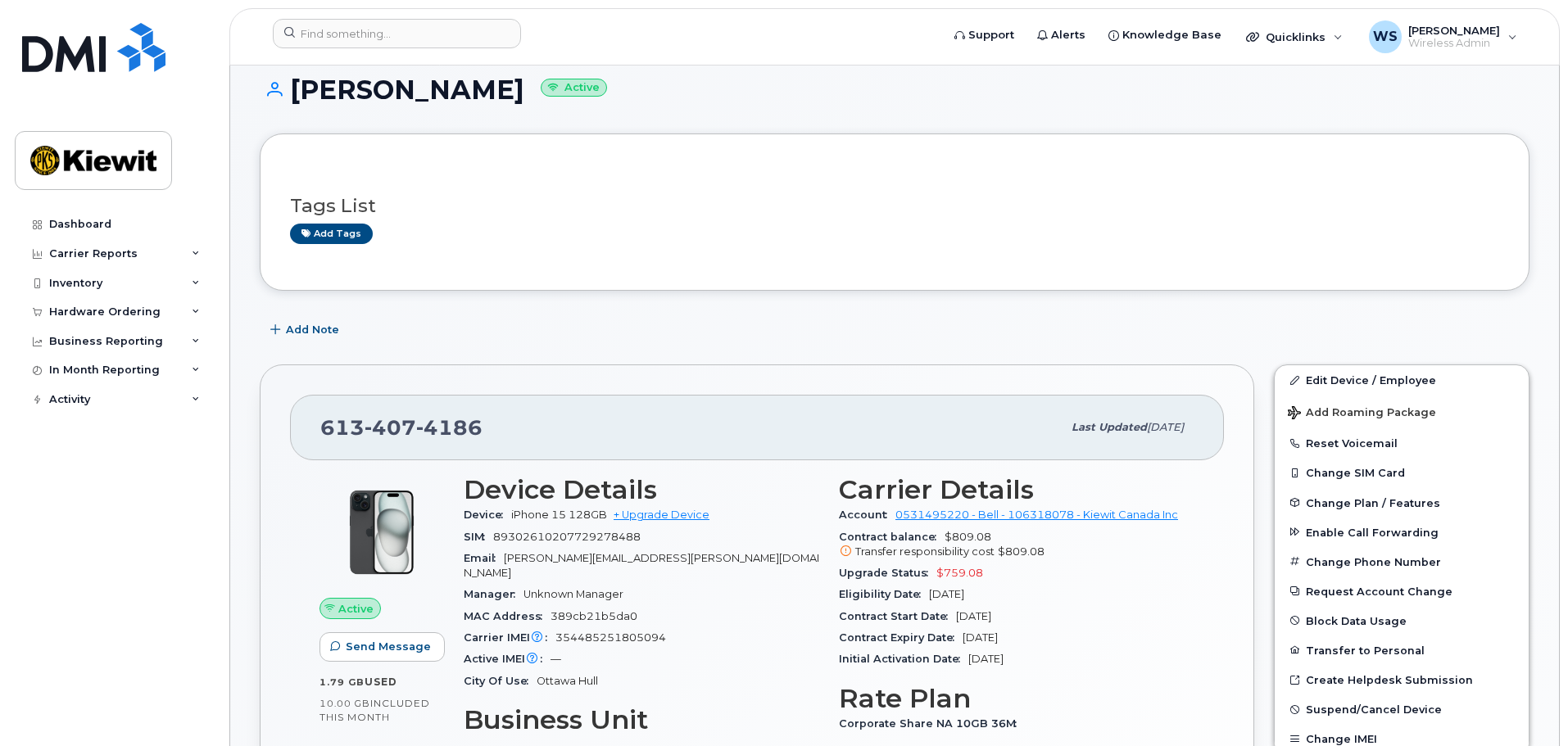
scroll to position [246, 0]
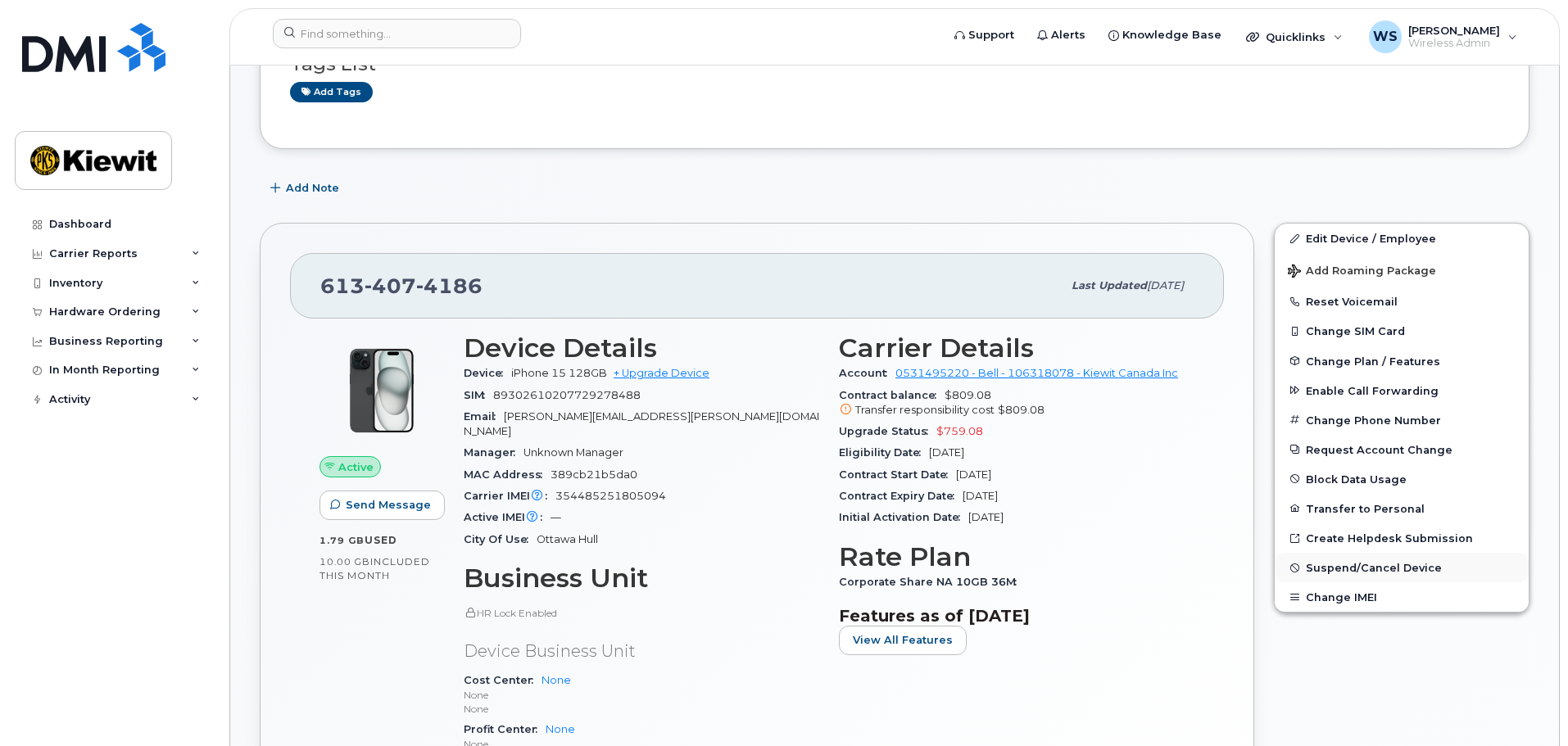
click at [1369, 573] on span "Suspend/Cancel Device" at bounding box center [1373, 568] width 136 height 12
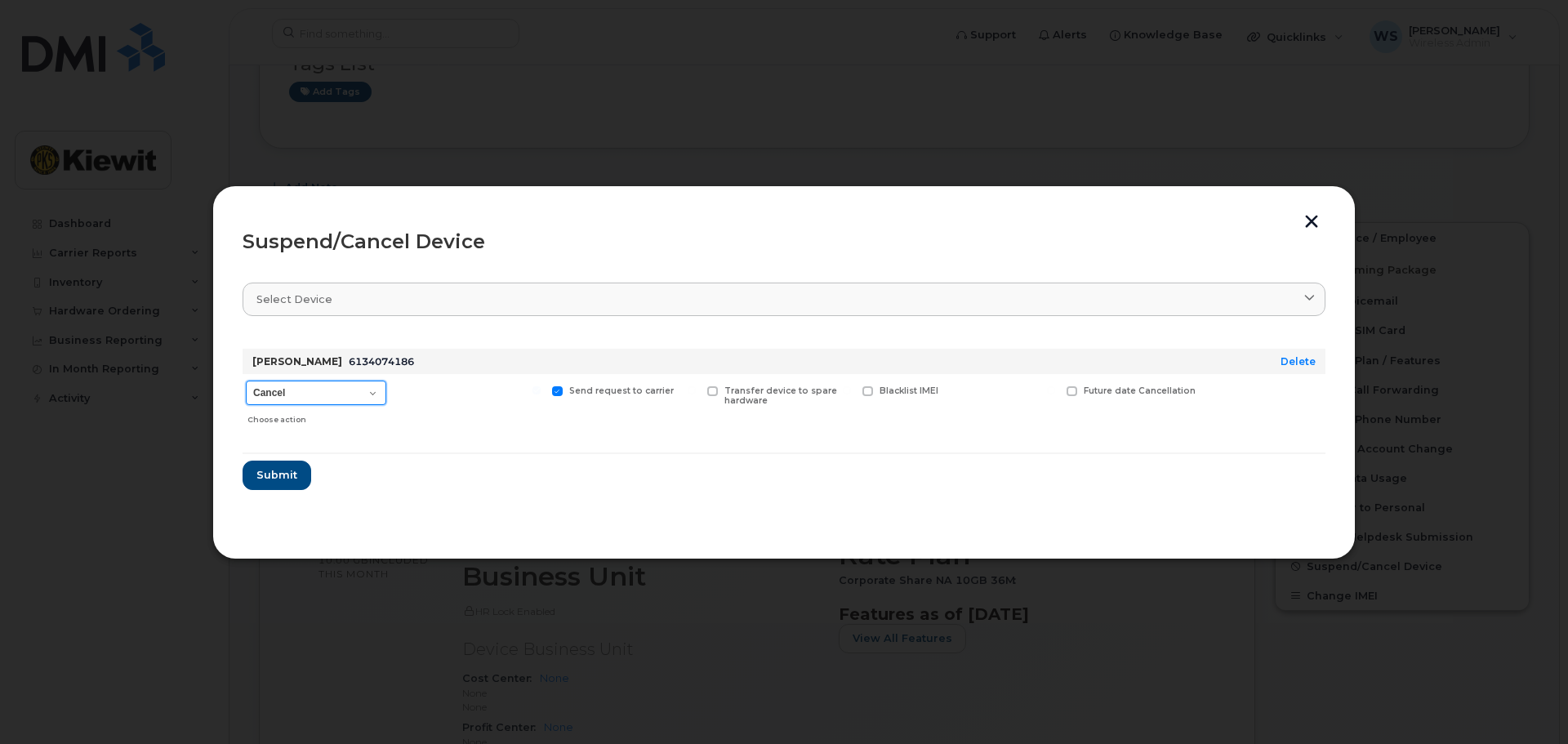
click at [327, 389] on select "Cancel Suspend - Extend Suspension Suspend - Reduced Rate Suspend - Full Rate S…" at bounding box center [316, 392] width 140 height 25
select select "[object Object]"
click at [246, 381] on select "Cancel Suspend - Extend Suspension Suspend - Reduced Rate Suspend - Full Rate S…" at bounding box center [316, 392] width 140 height 25
click at [289, 480] on span "Submit" at bounding box center [276, 475] width 41 height 15
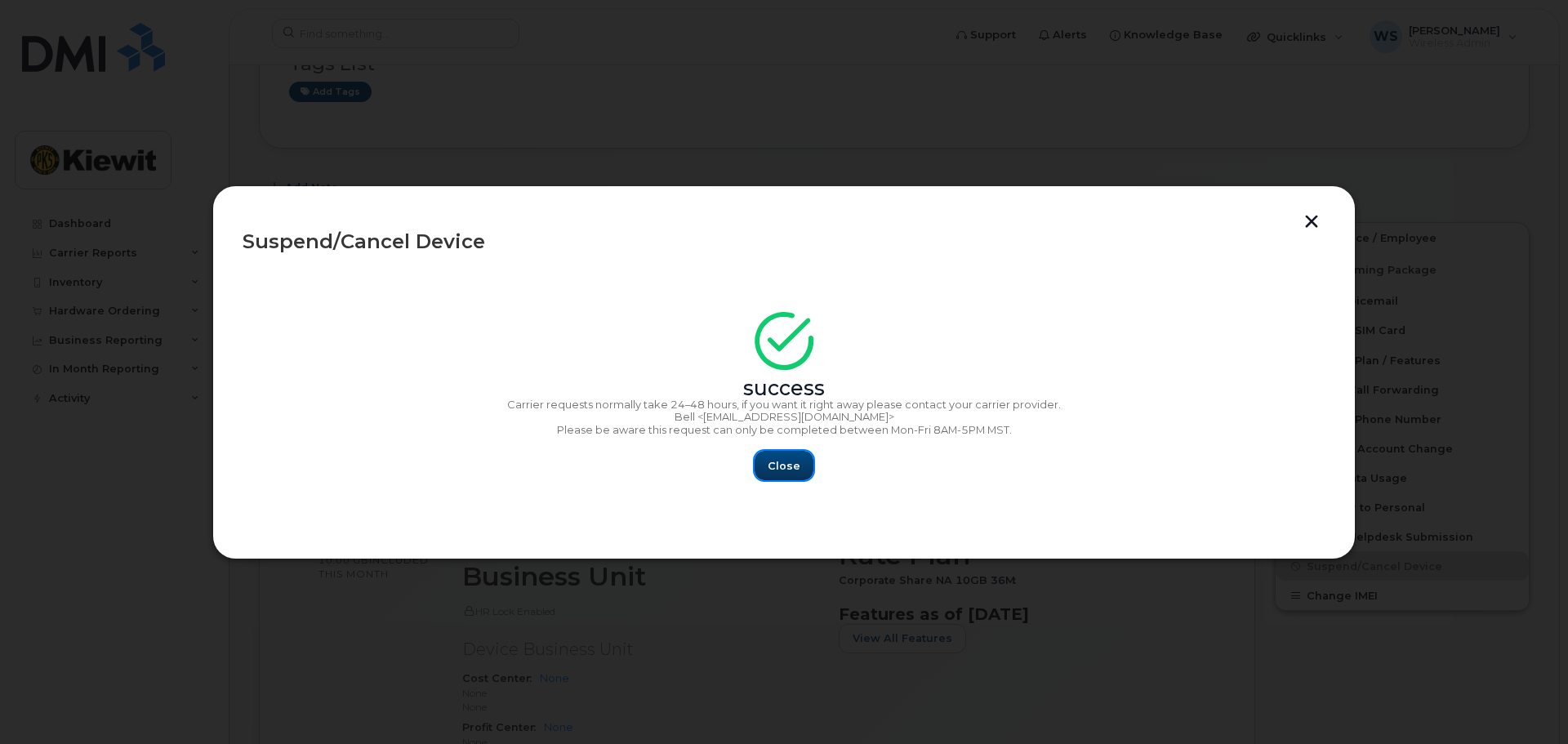
click at [775, 475] on button "Close" at bounding box center [783, 466] width 59 height 30
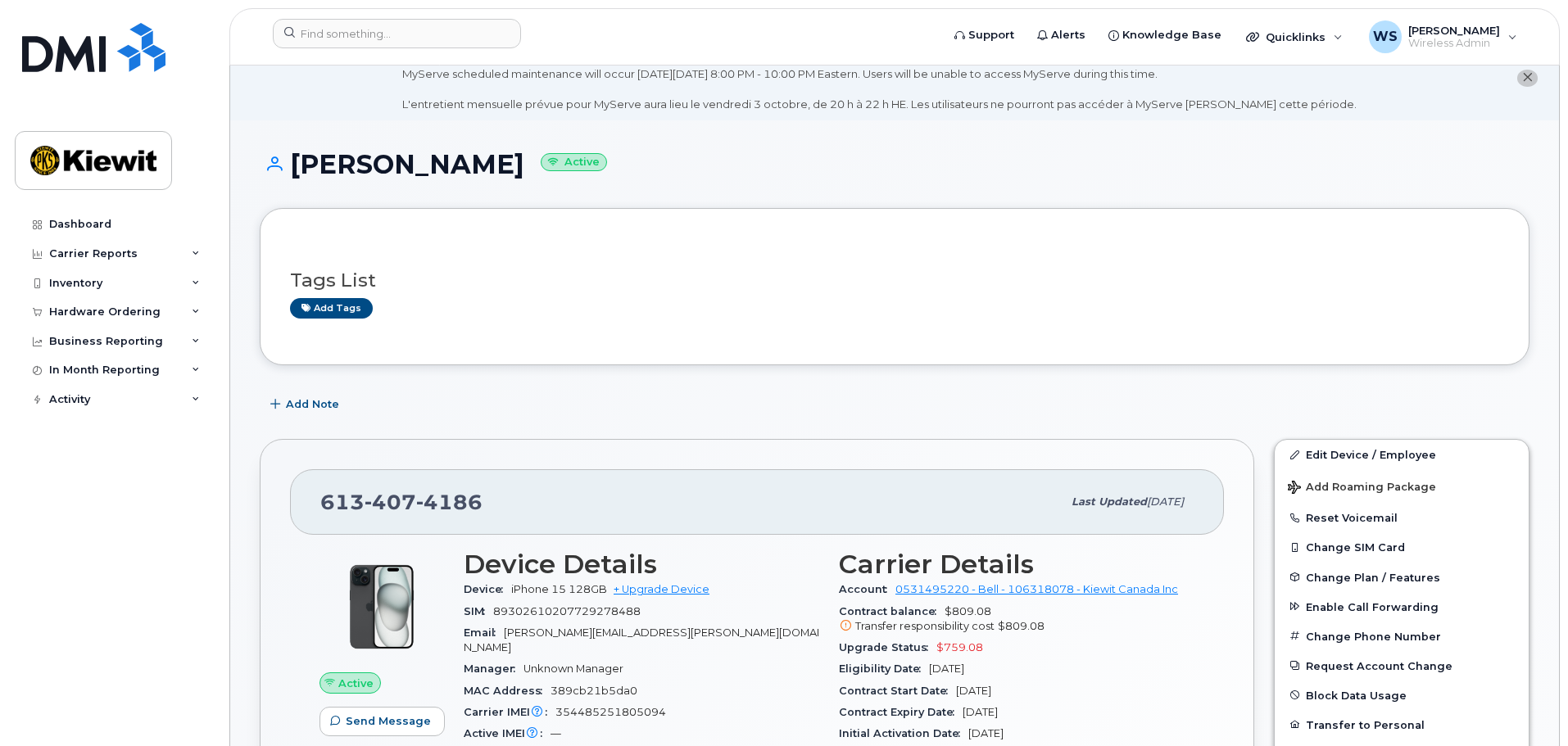
scroll to position [0, 0]
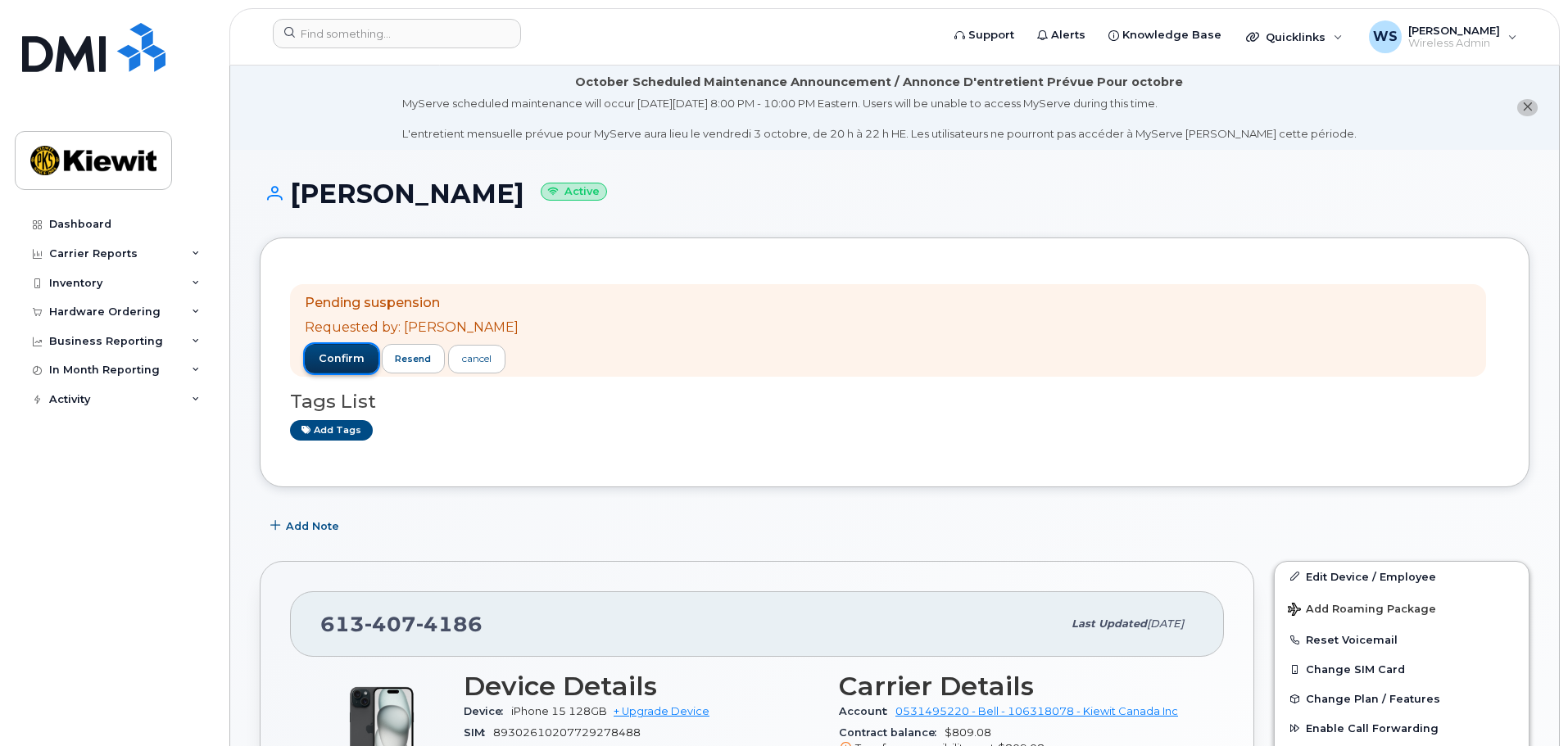
click at [354, 353] on span "confirm" at bounding box center [342, 358] width 46 height 15
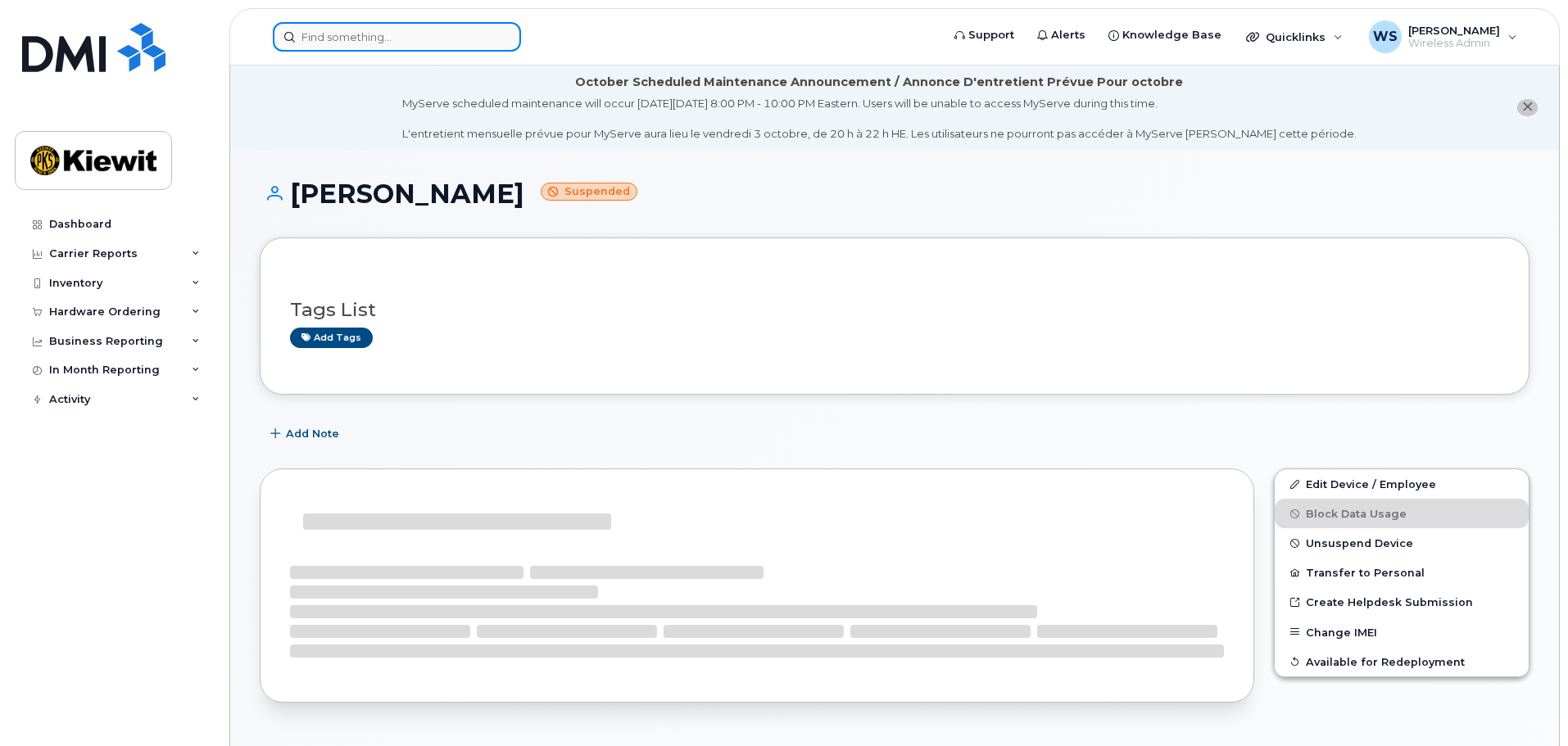
click at [371, 39] on input at bounding box center [396, 37] width 249 height 30
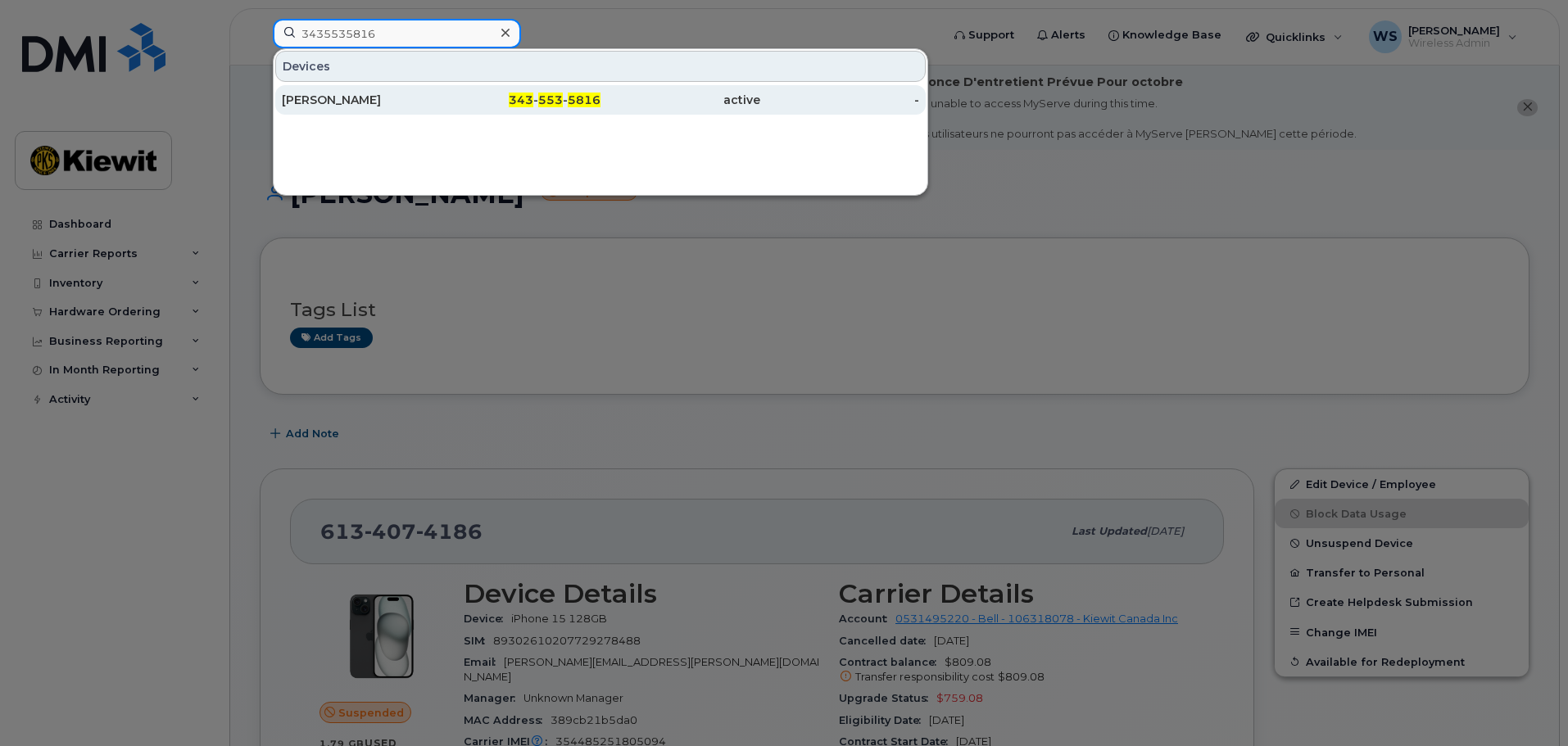
type input "3435535816"
click at [416, 90] on div "[PERSON_NAME]" at bounding box center [361, 100] width 160 height 30
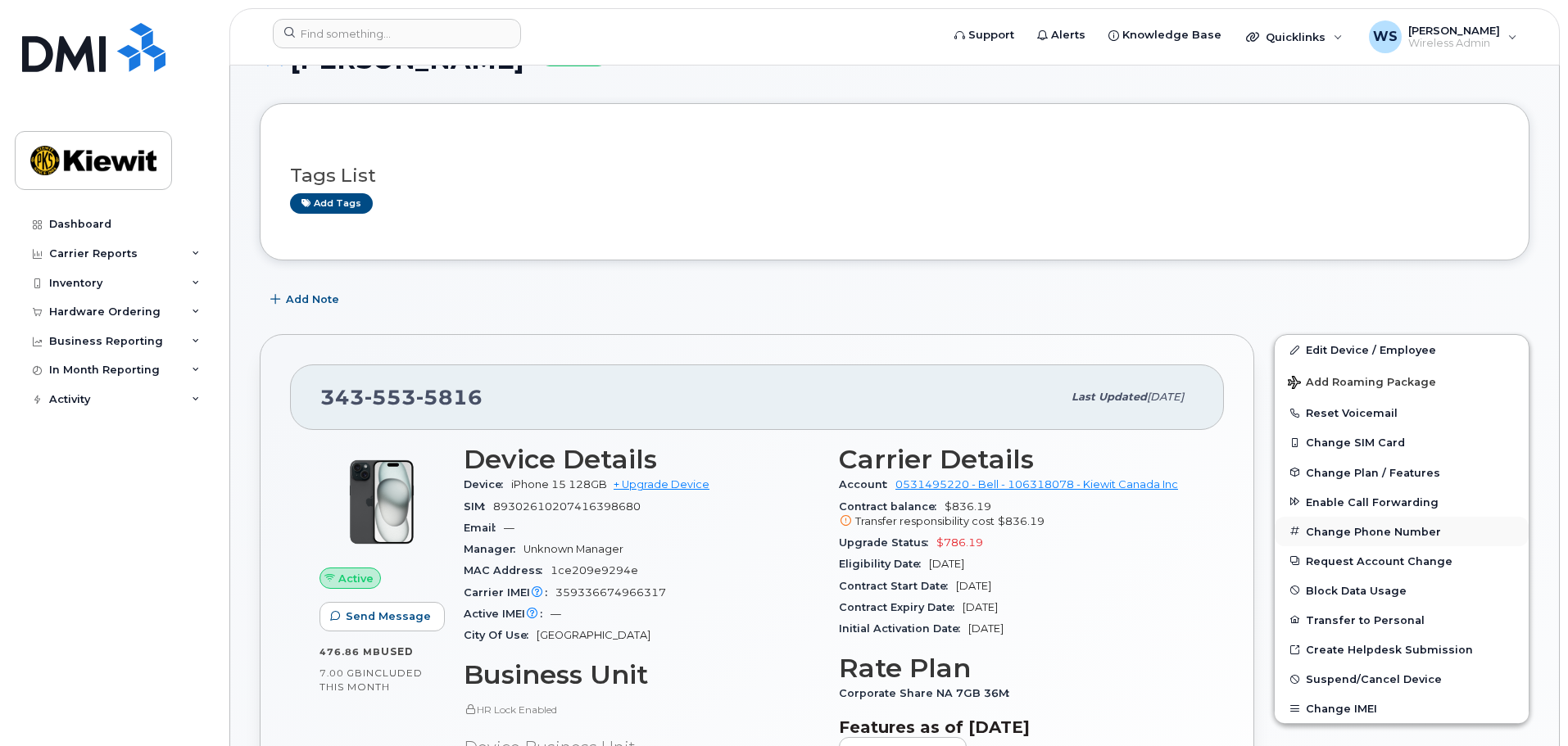
scroll to position [164, 0]
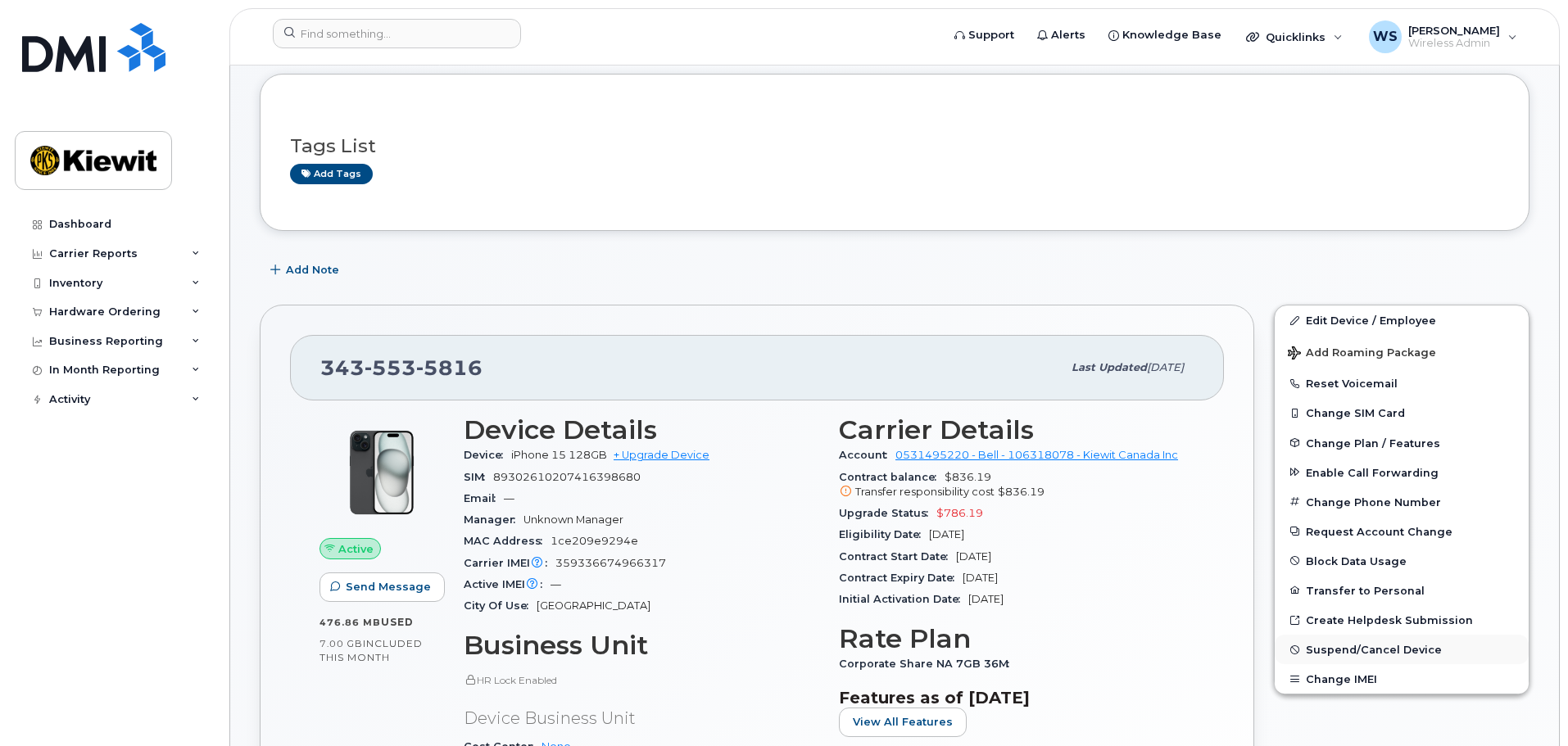
click at [1368, 648] on span "Suspend/Cancel Device" at bounding box center [1373, 650] width 136 height 12
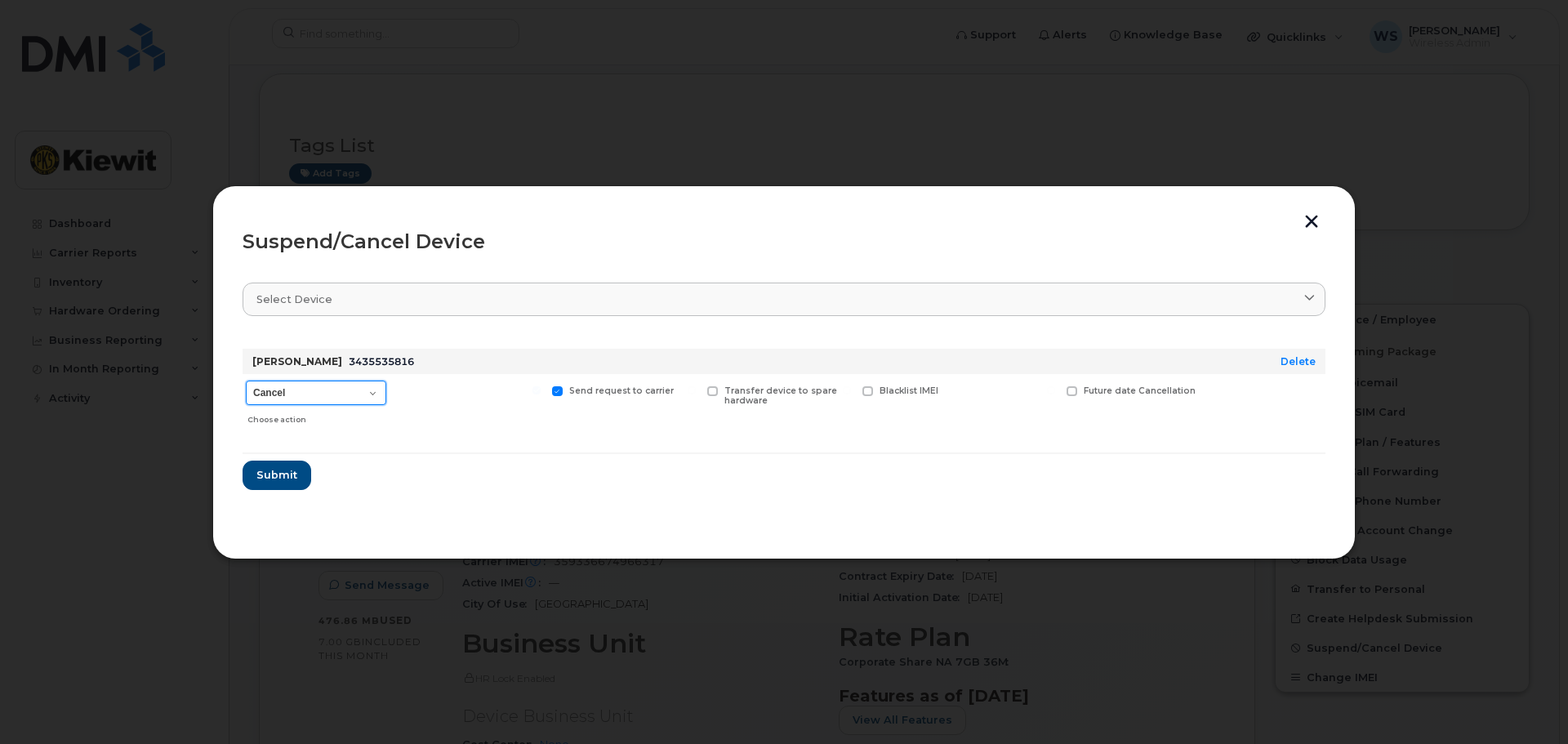
click at [313, 403] on select "Cancel Suspend - Extend Suspension Suspend - Reduced Rate Suspend - Full Rate S…" at bounding box center [316, 392] width 140 height 25
select select "[object Object]"
click at [246, 381] on select "Cancel Suspend - Extend Suspension Suspend - Reduced Rate Suspend - Full Rate S…" at bounding box center [316, 392] width 140 height 25
click at [290, 478] on span "Submit" at bounding box center [276, 475] width 41 height 15
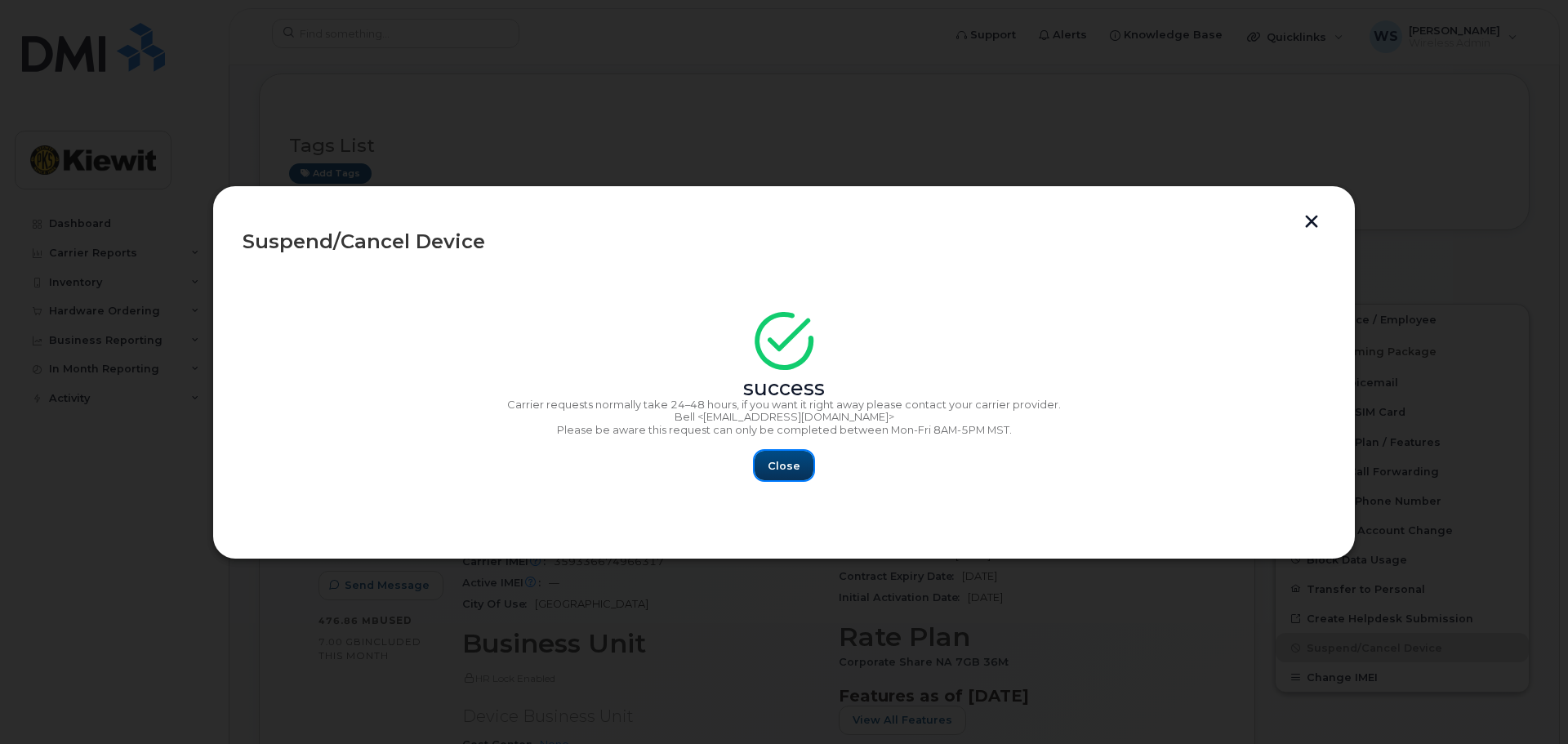
click at [782, 464] on span "Close" at bounding box center [784, 466] width 32 height 15
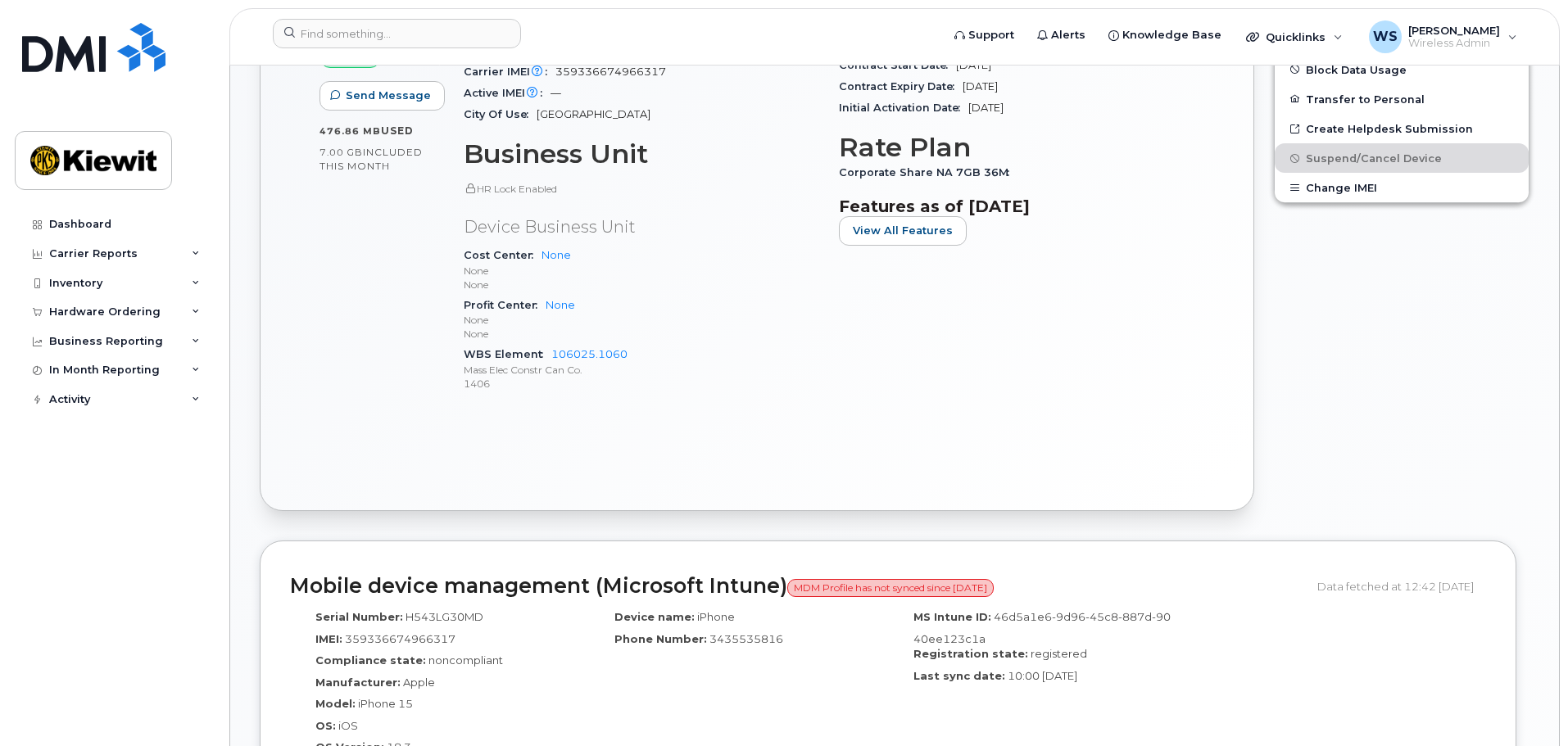
scroll to position [410, 0]
